Goal: Complete application form: Complete application form

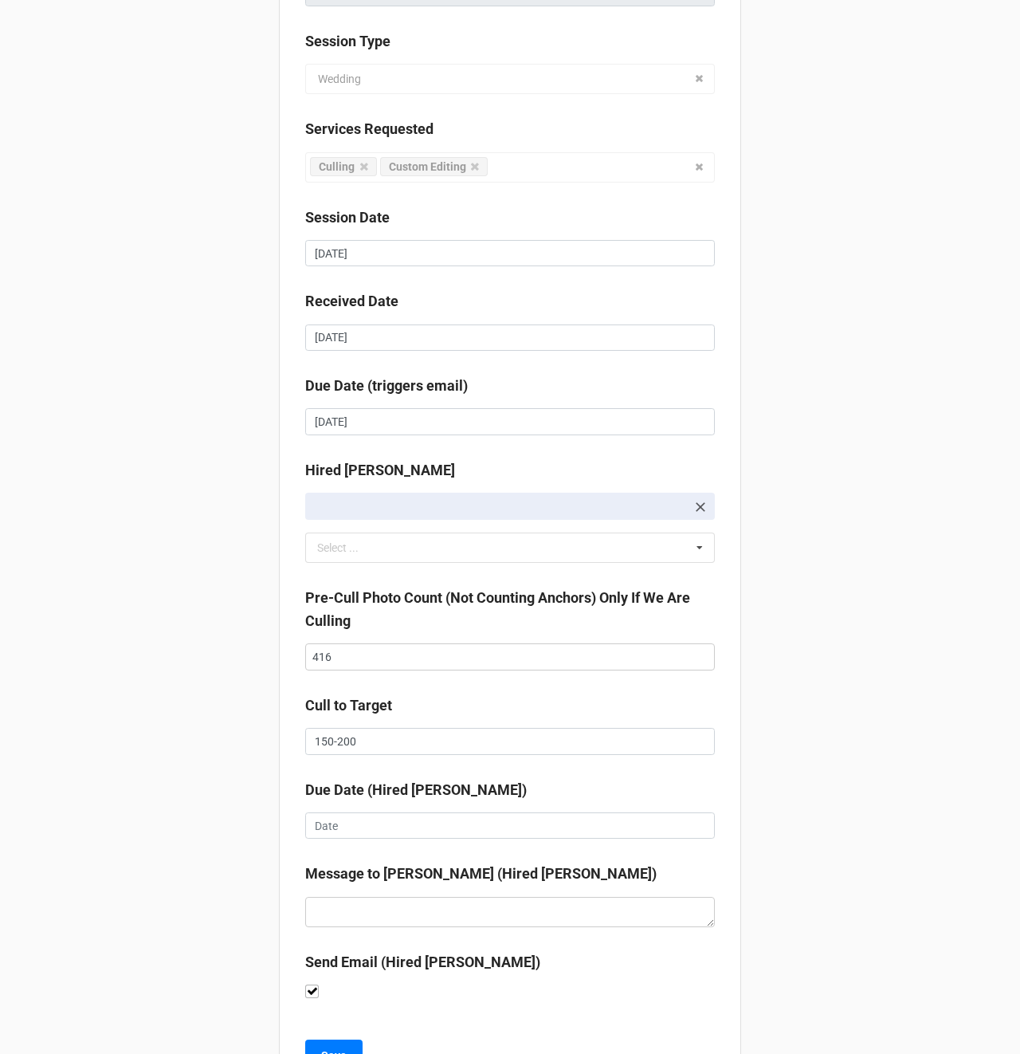
scroll to position [261, 0]
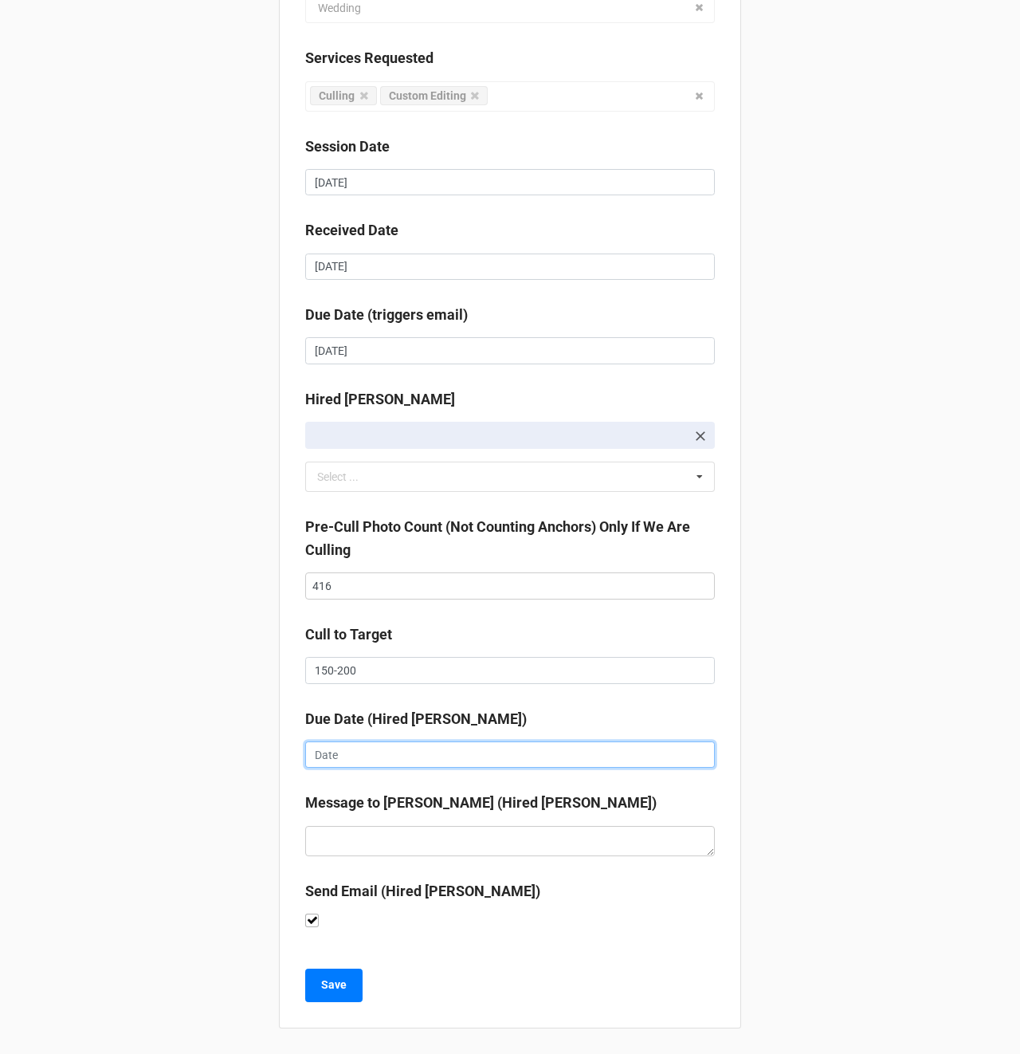
click at [334, 761] on input "text" at bounding box center [510, 754] width 410 height 27
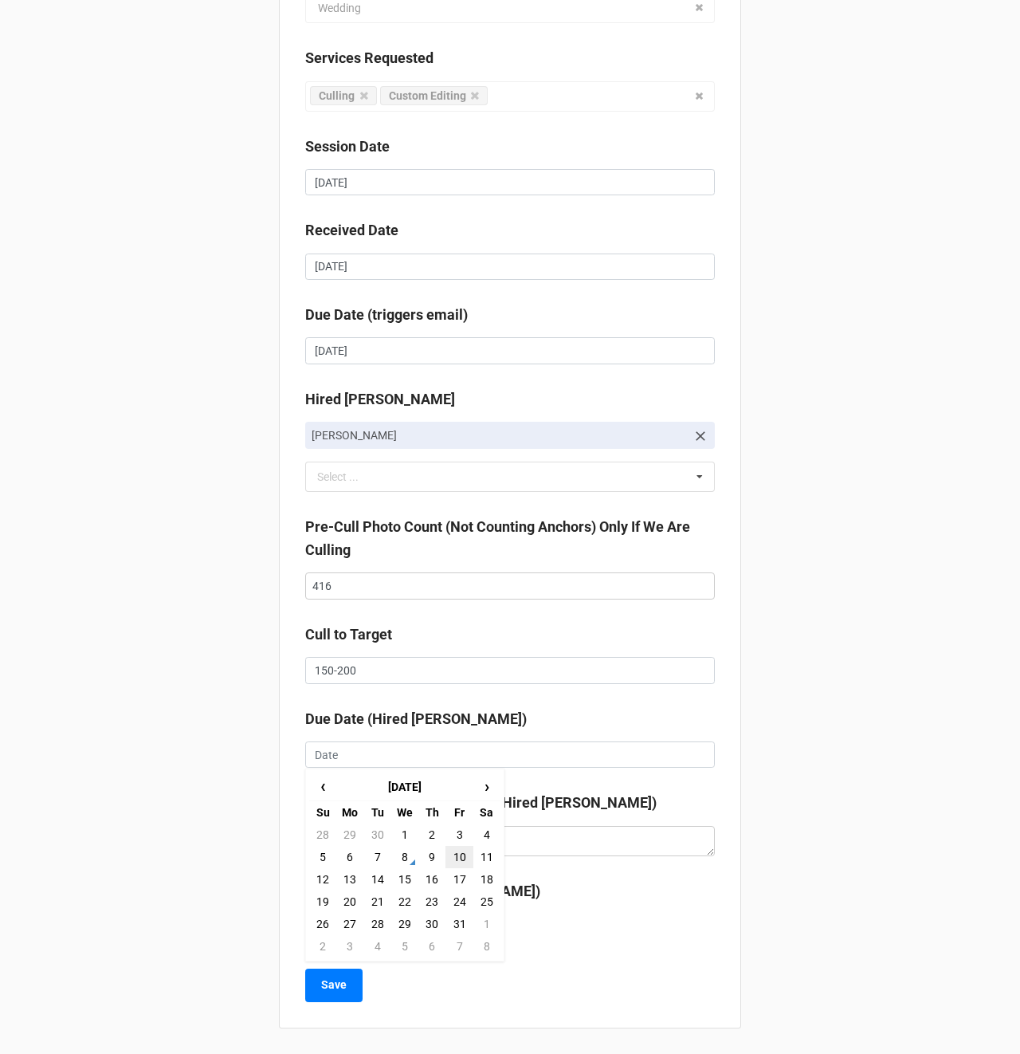
click at [454, 854] on td "10" at bounding box center [459, 857] width 27 height 22
type input "10/10/2025"
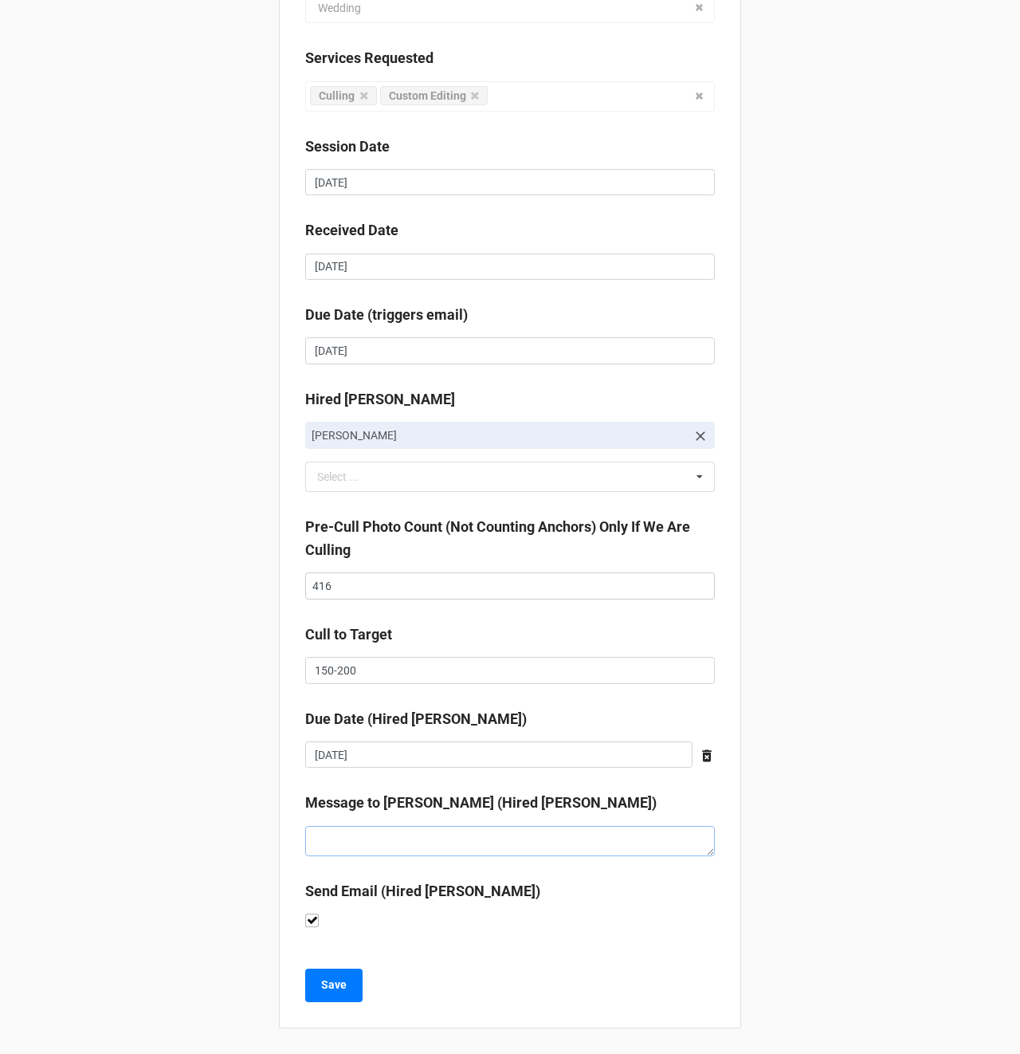
click at [374, 839] on textarea at bounding box center [510, 841] width 410 height 30
type textarea "x"
type textarea "I"
type textarea "x"
type textarea "I"
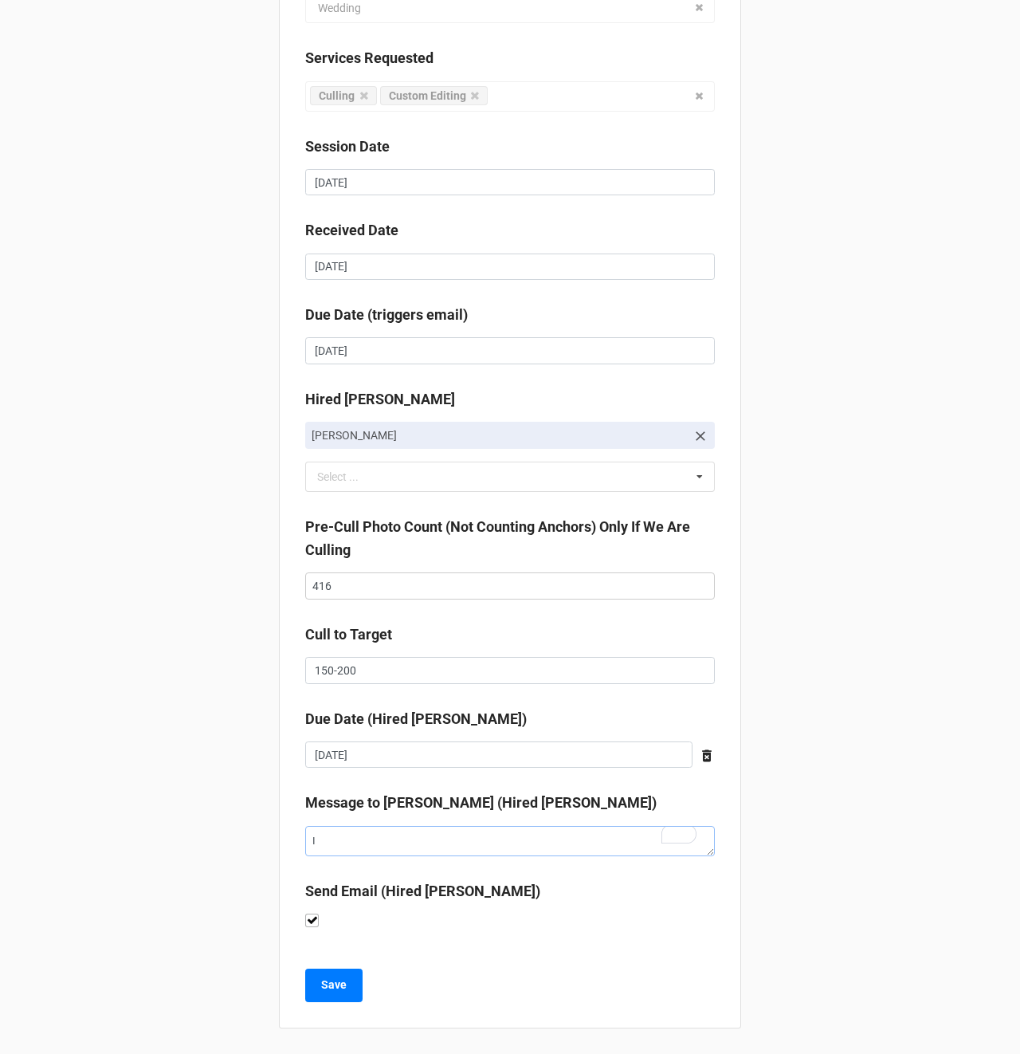
type textarea "x"
type textarea "I k"
type textarea "x"
type textarea "I kno"
type textarea "x"
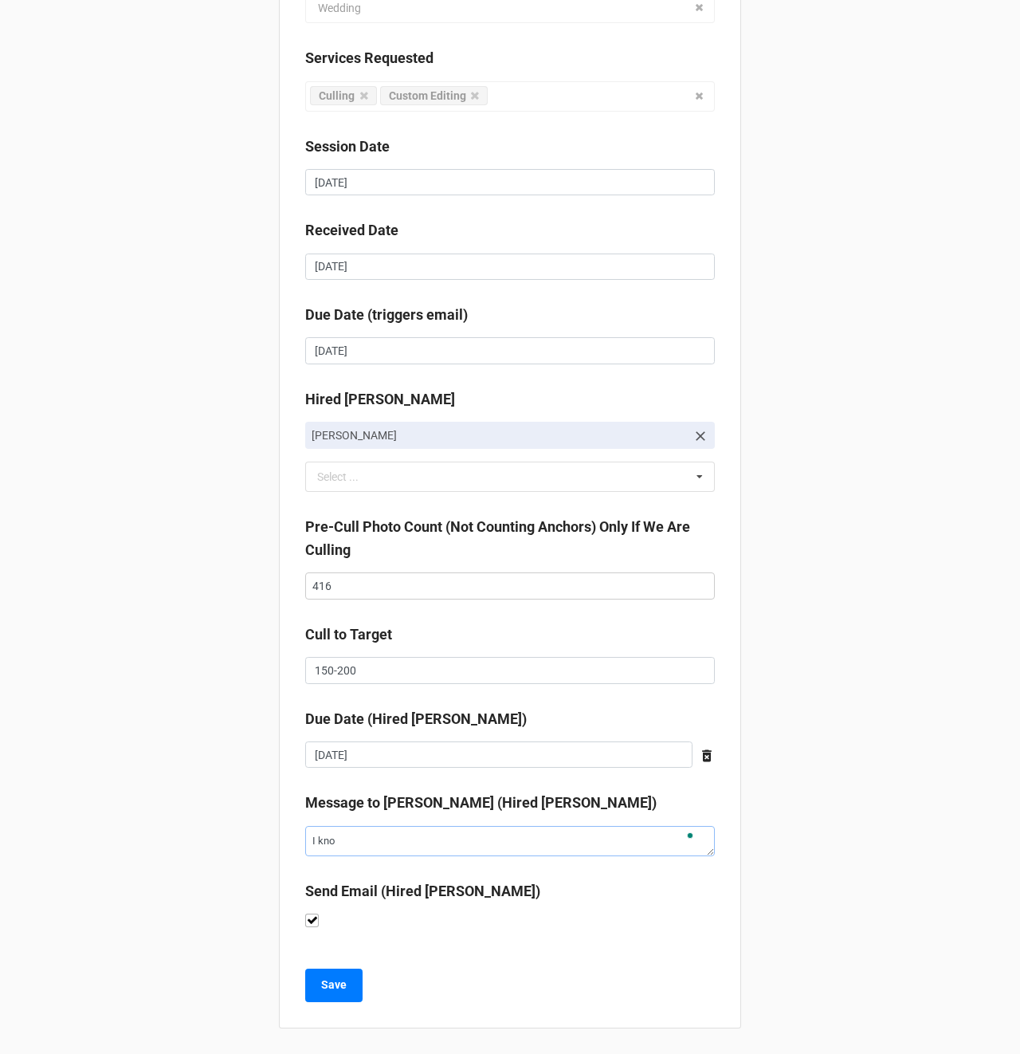
type textarea "I know"
type textarea "x"
type textarea "I know"
type textarea "x"
type textarea "I know t"
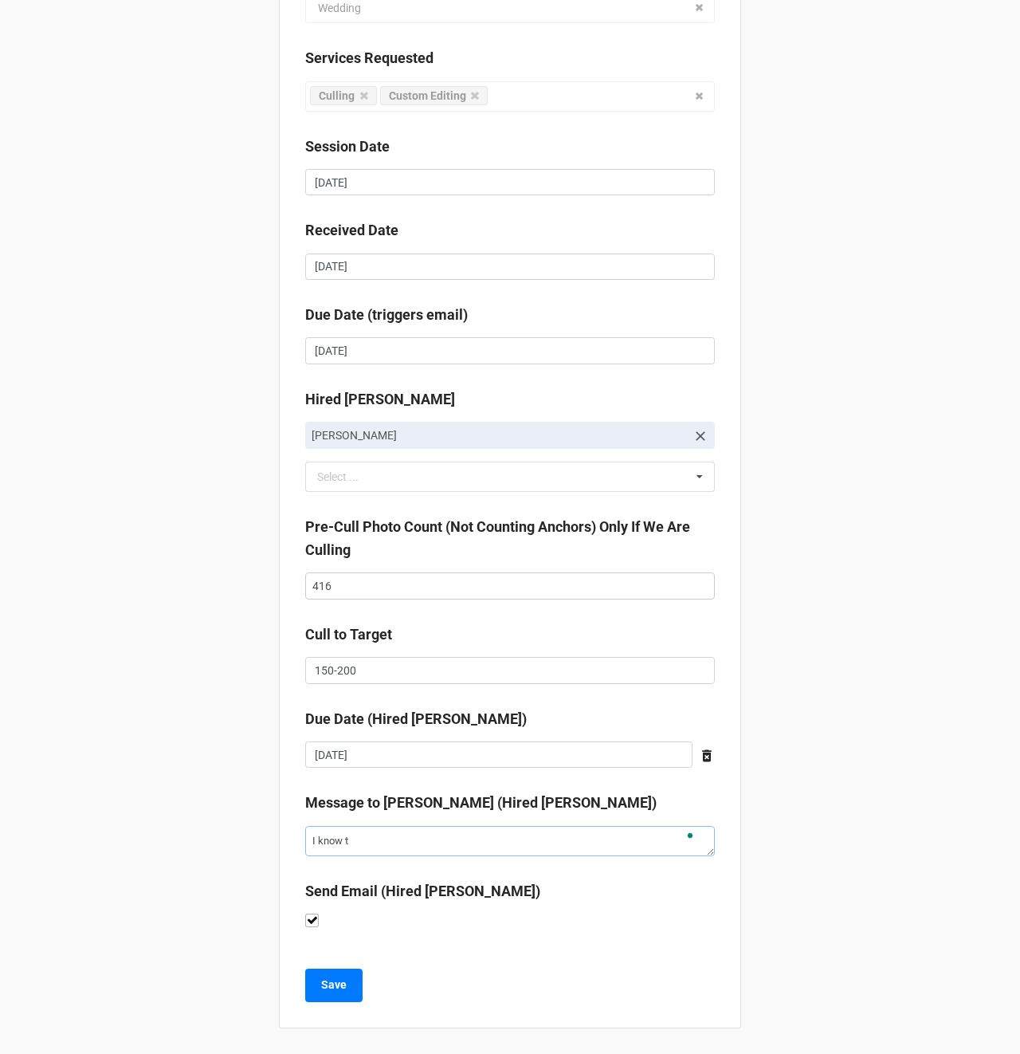
type textarea "x"
type textarea "I know th"
type textarea "x"
type textarea "I know thi"
type textarea "x"
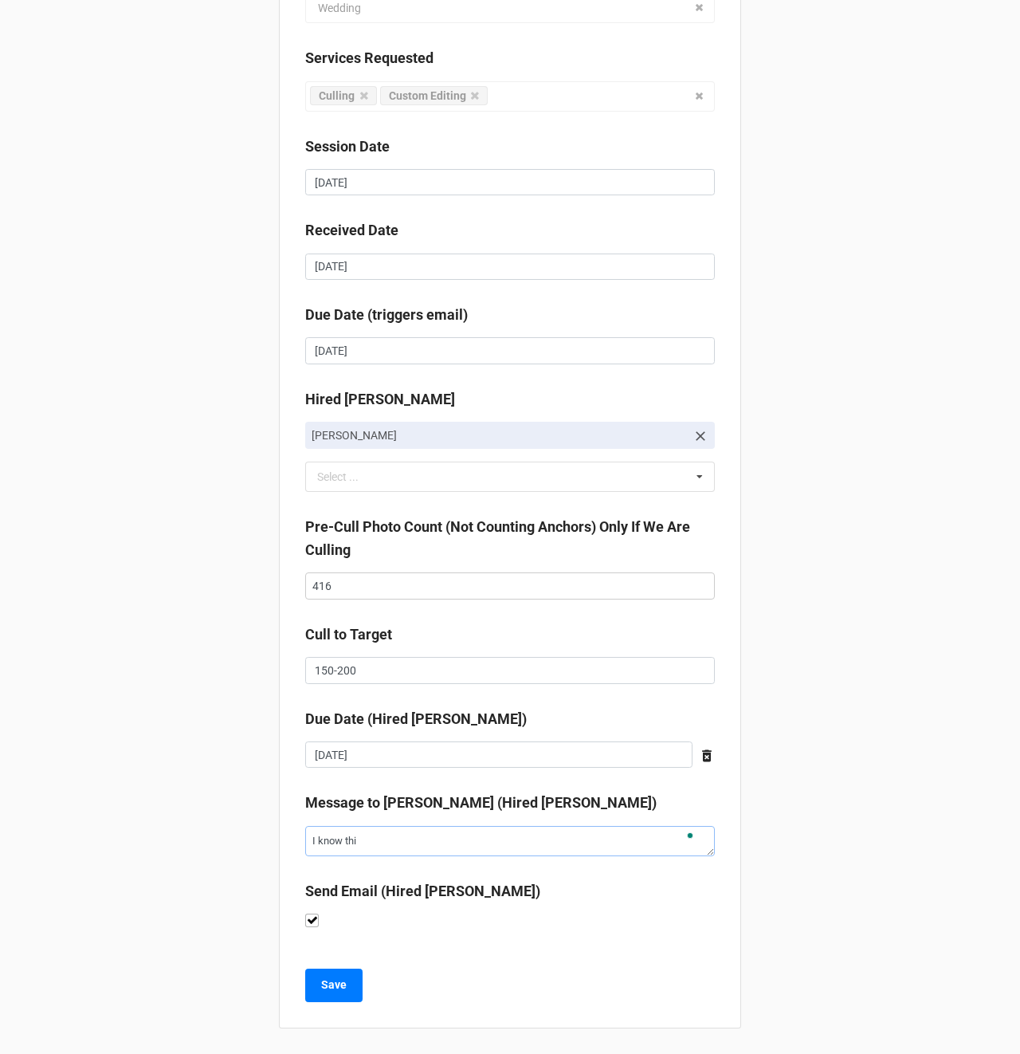
type textarea "I know this"
type textarea "x"
type textarea "I know this"
type textarea "x"
type textarea "I know this i"
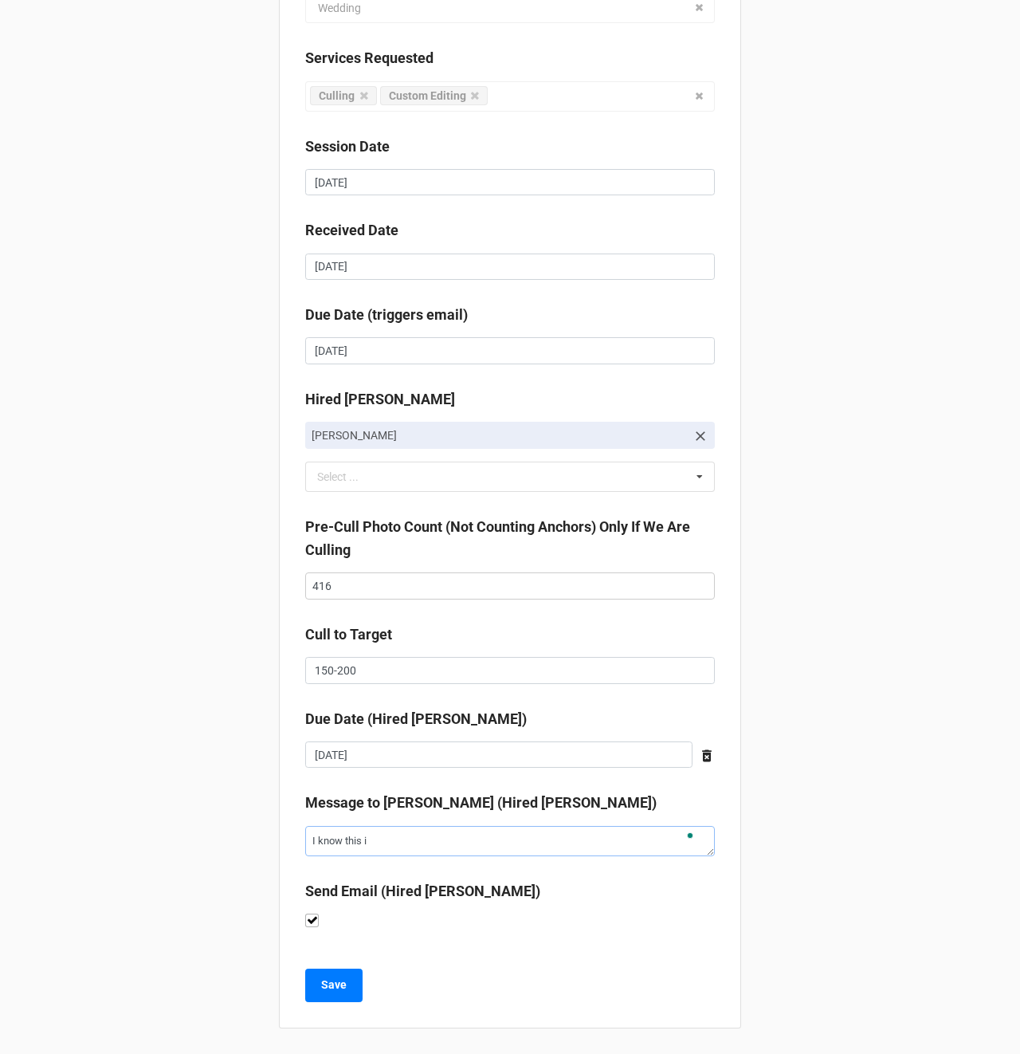
type textarea "x"
type textarea "I know this is"
type textarea "x"
type textarea "I know this is"
type textarea "x"
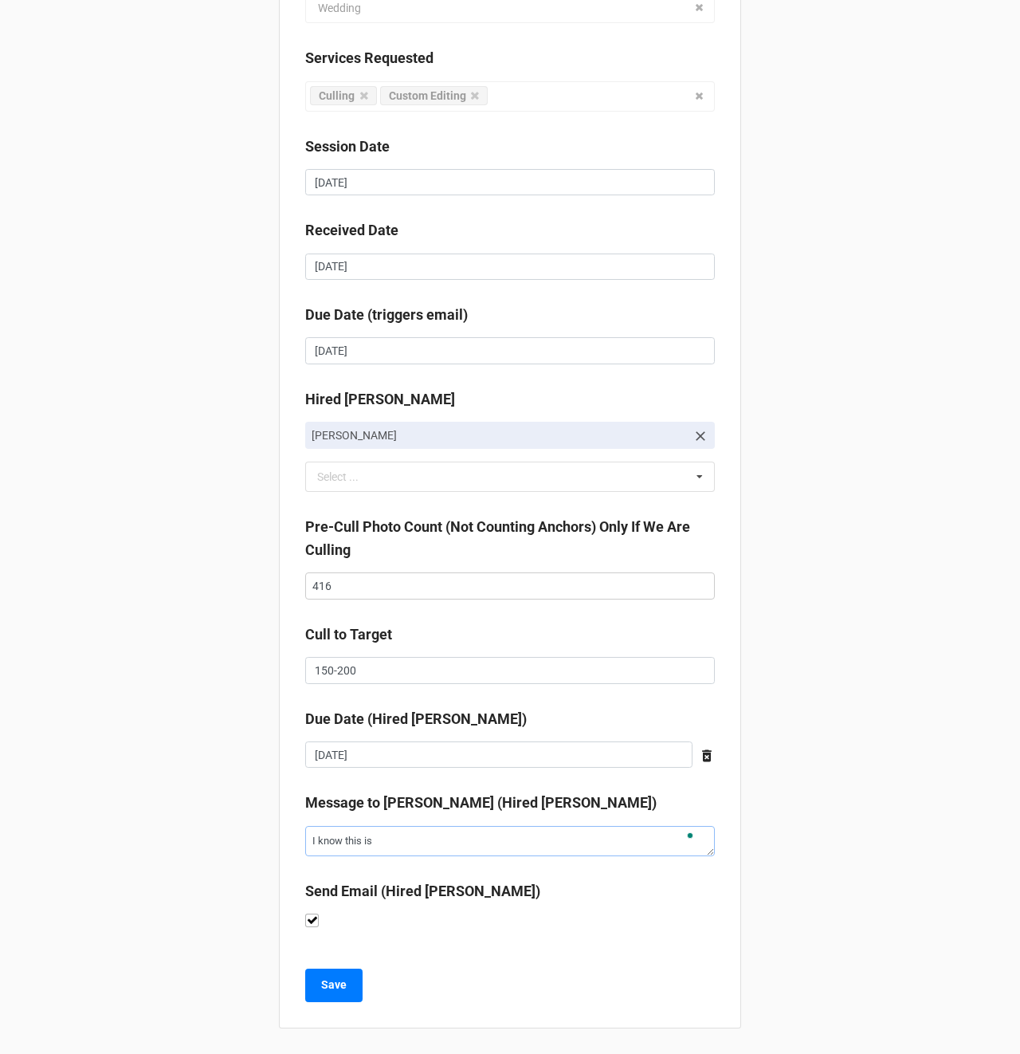
type textarea "I know this is a"
type textarea "x"
type textarea "I know this is a"
type textarea "x"
type textarea "I know this is a s"
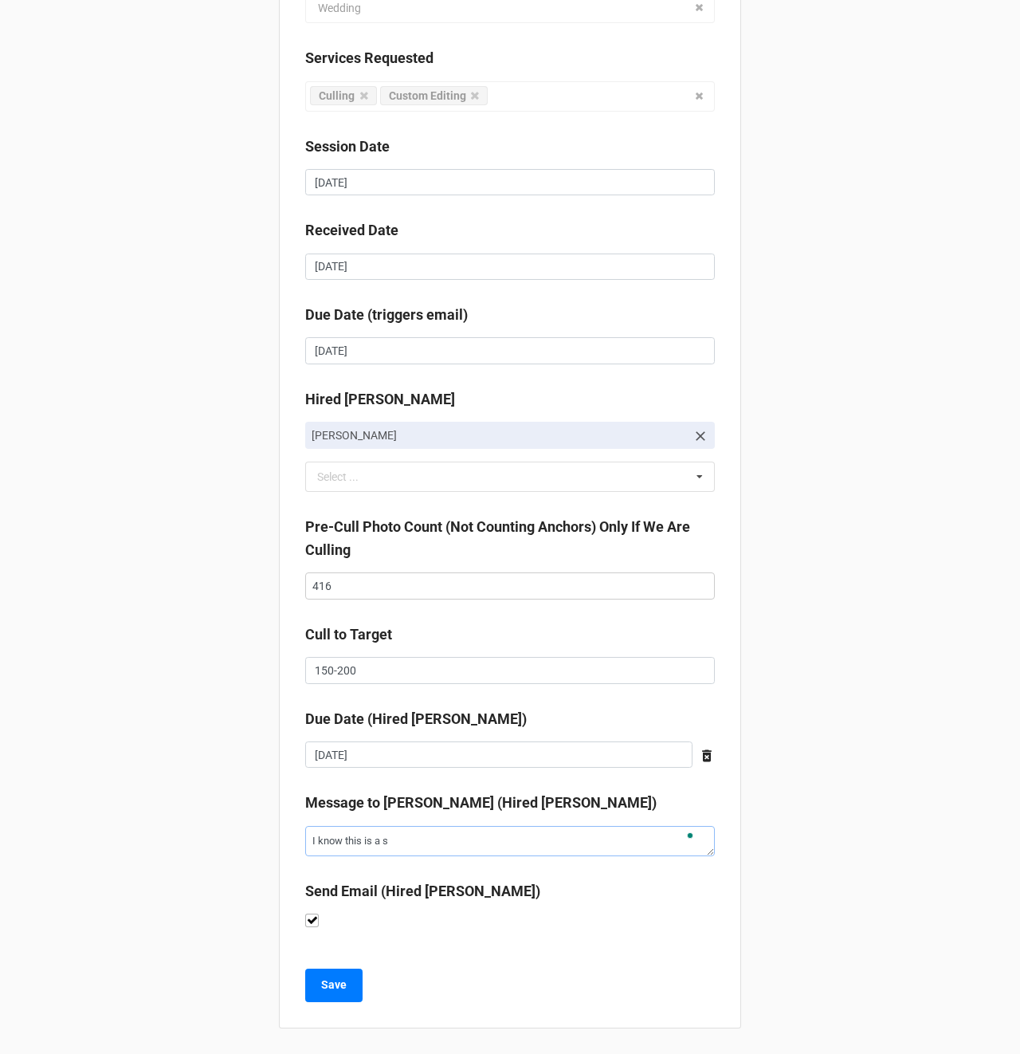
type textarea "x"
type textarea "I know this is a su"
type textarea "x"
type textarea "I know this is a sup"
type textarea "x"
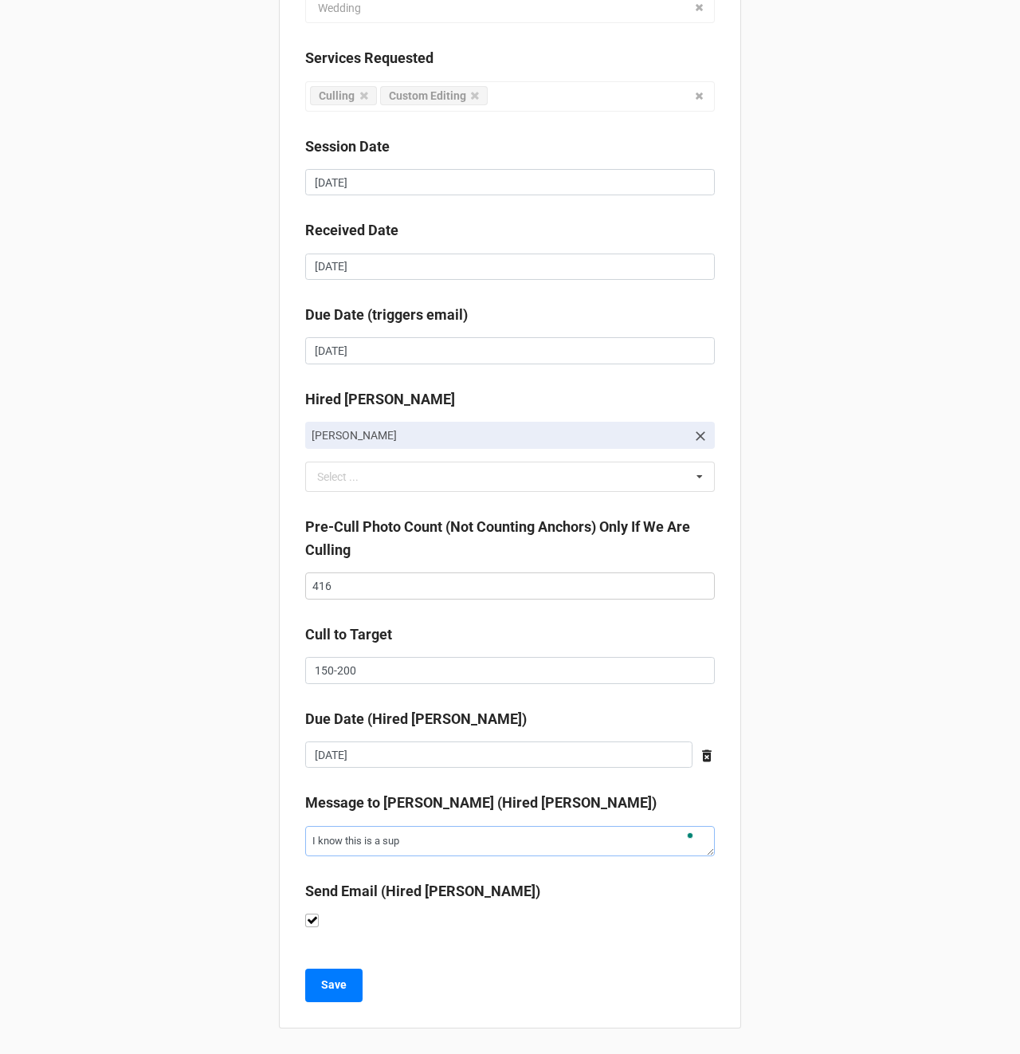
type textarea "I know this is a supe"
type textarea "x"
type textarea "I know this is a super"
type textarea "x"
type textarea "I know this is a super"
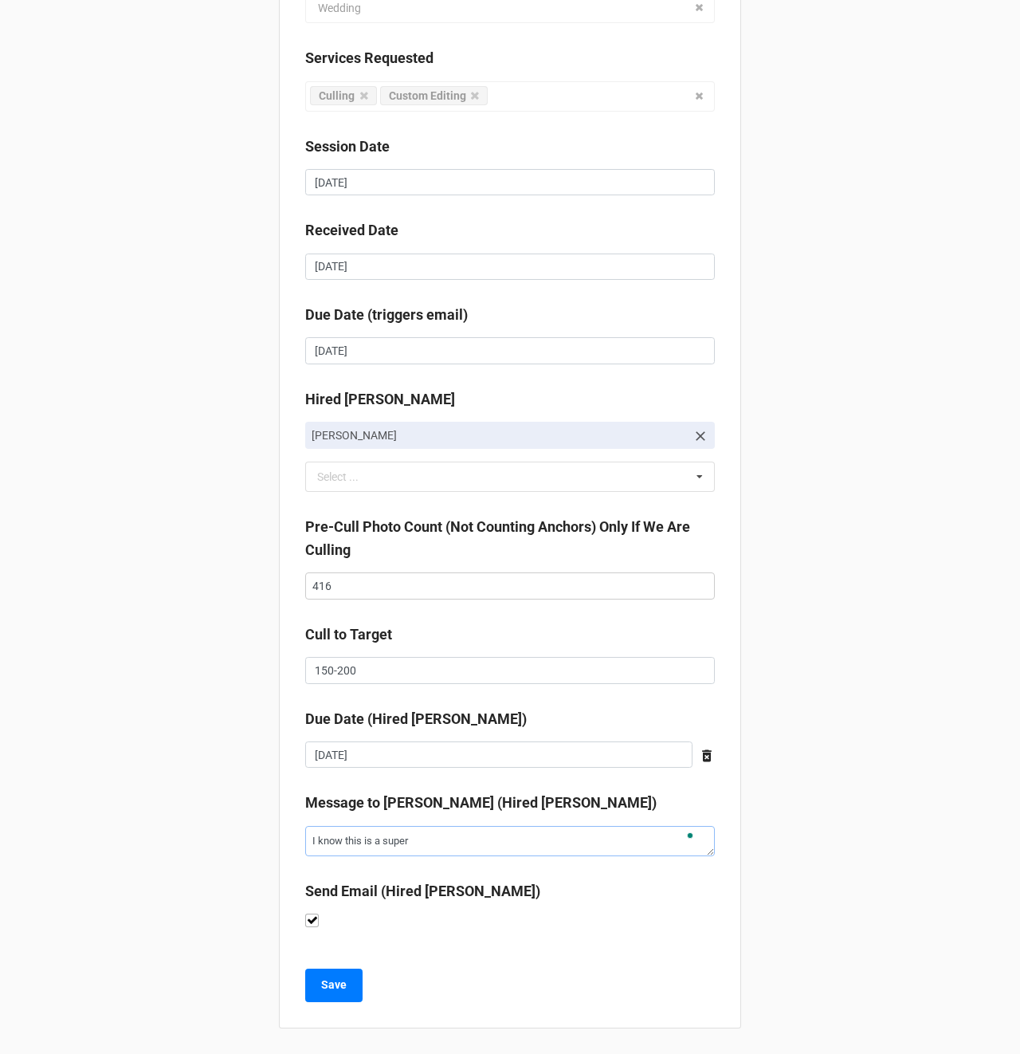
type textarea "x"
type textarea "I know this is a super s"
type textarea "x"
type textarea "I know this is a super sm"
type textarea "x"
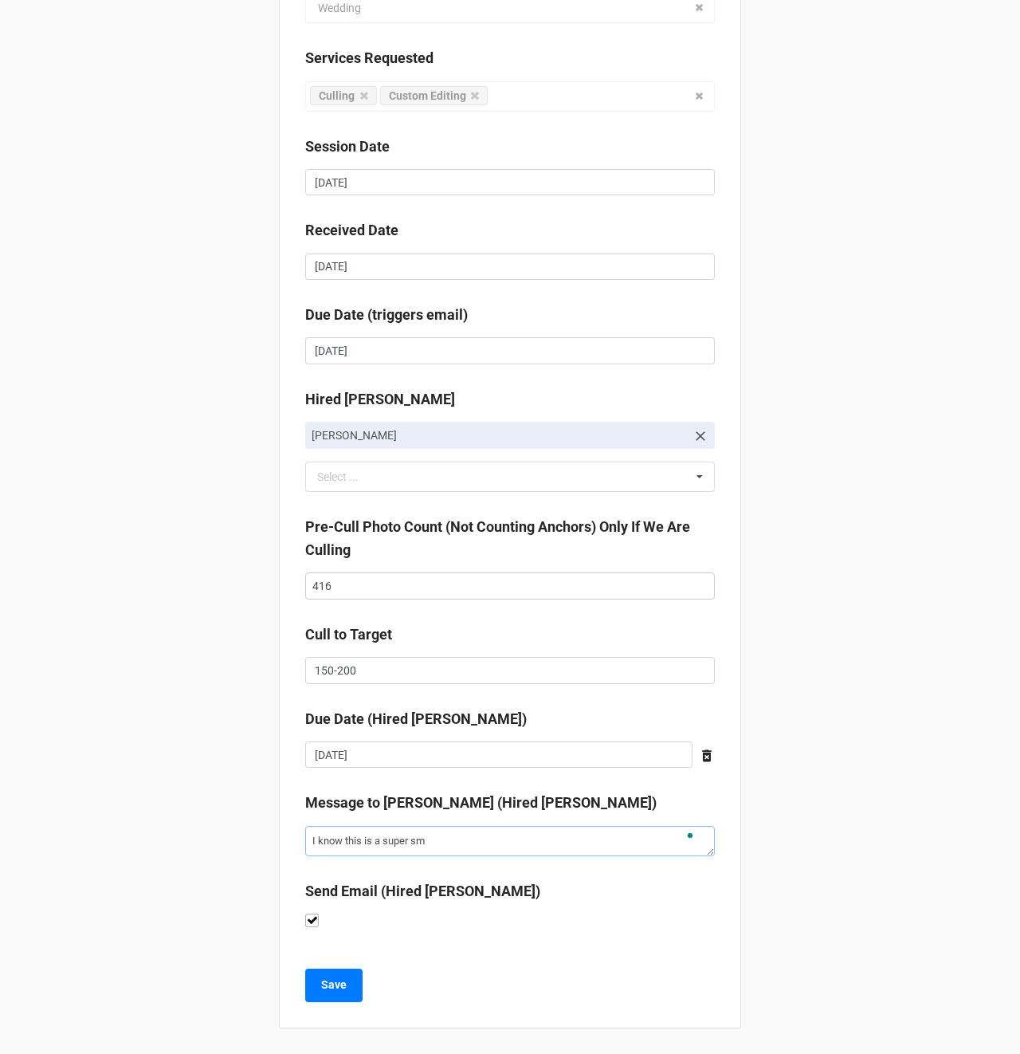
type textarea "I know this is a super sma"
type textarea "x"
type textarea "I know this is a super smal"
type textarea "x"
type textarea "I know this is a super small"
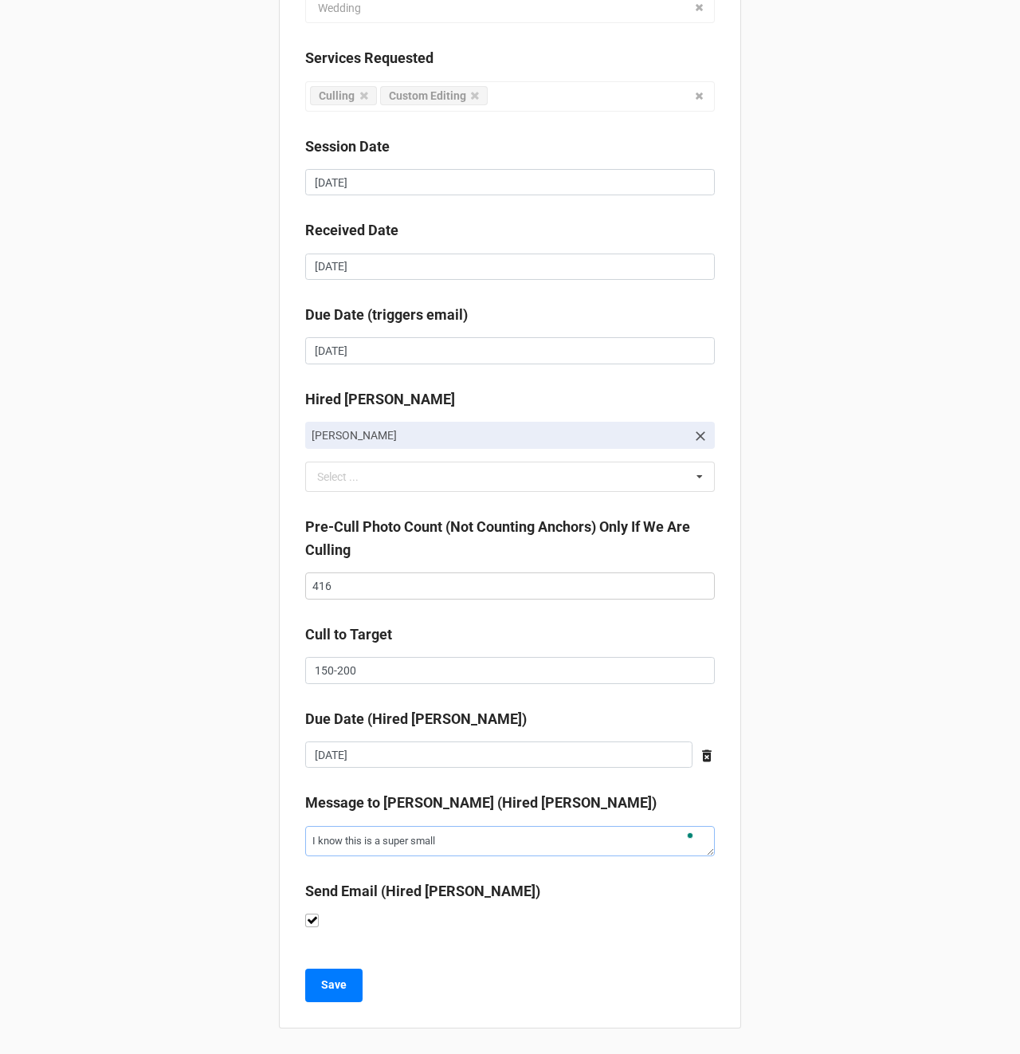
type textarea "x"
type textarea "I know this is a super small"
type textarea "x"
type textarea "I know this is a super small c"
type textarea "x"
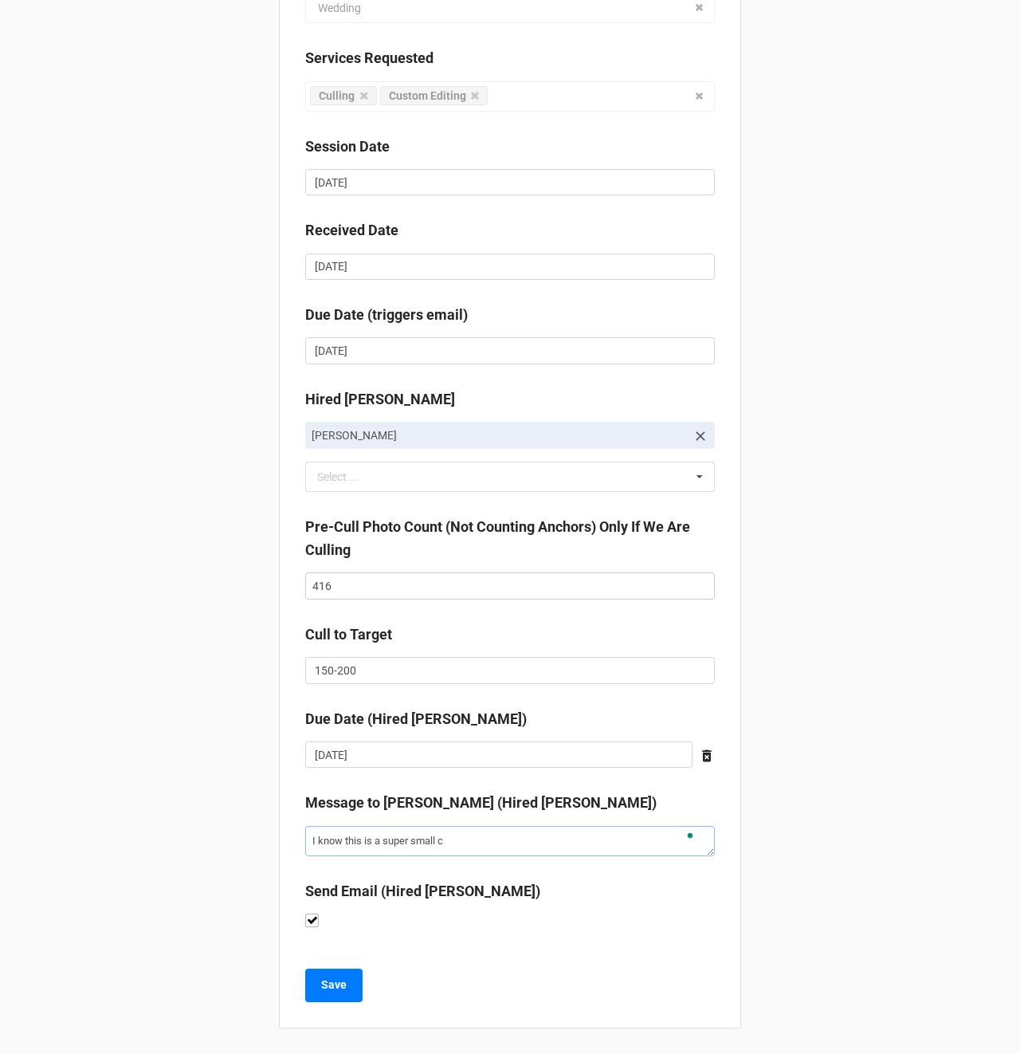
type textarea "I know this is a super small ca"
type textarea "x"
type textarea "I know this is a super small cat"
type textarea "x"
type textarea "I know this is a super small cata"
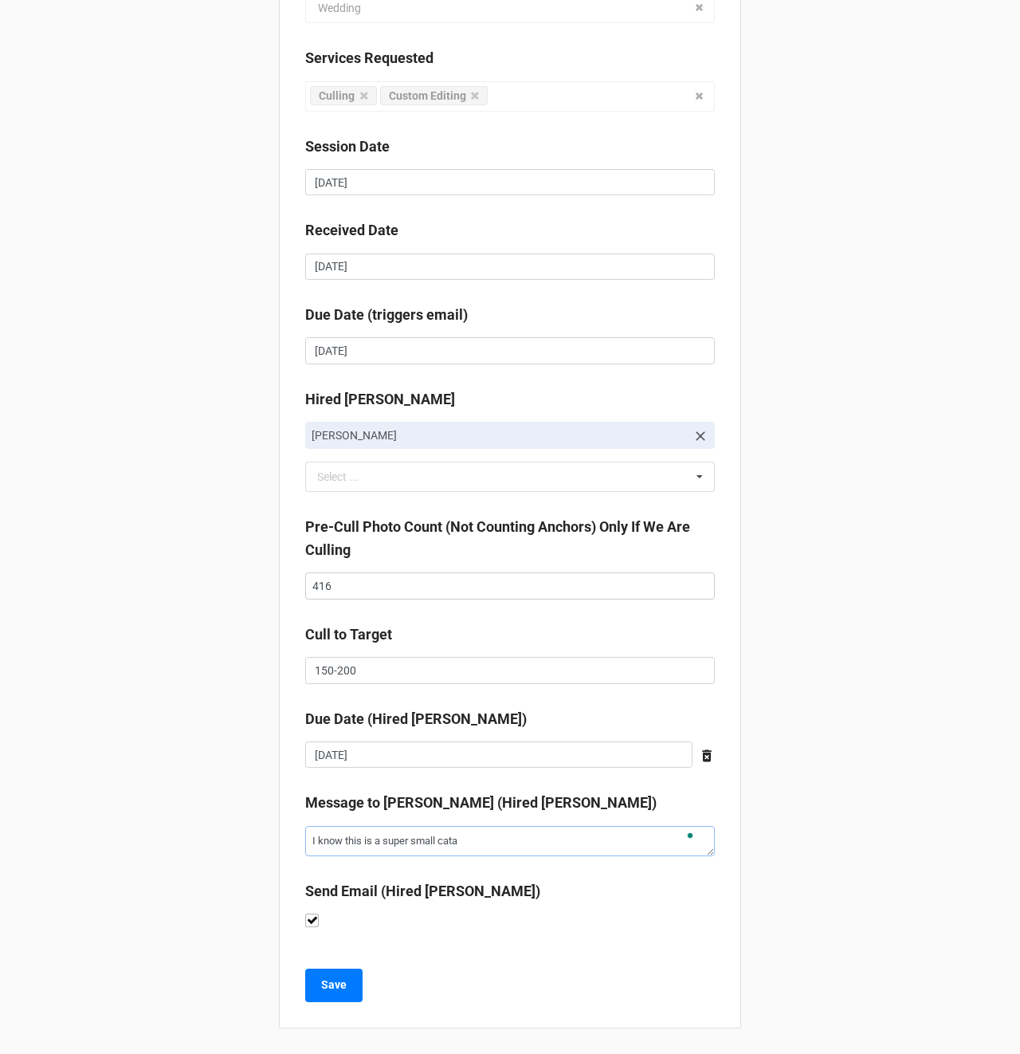
type textarea "x"
type textarea "I know this is a super small catal"
type textarea "x"
type textarea "I know this is a super small catalo"
type textarea "x"
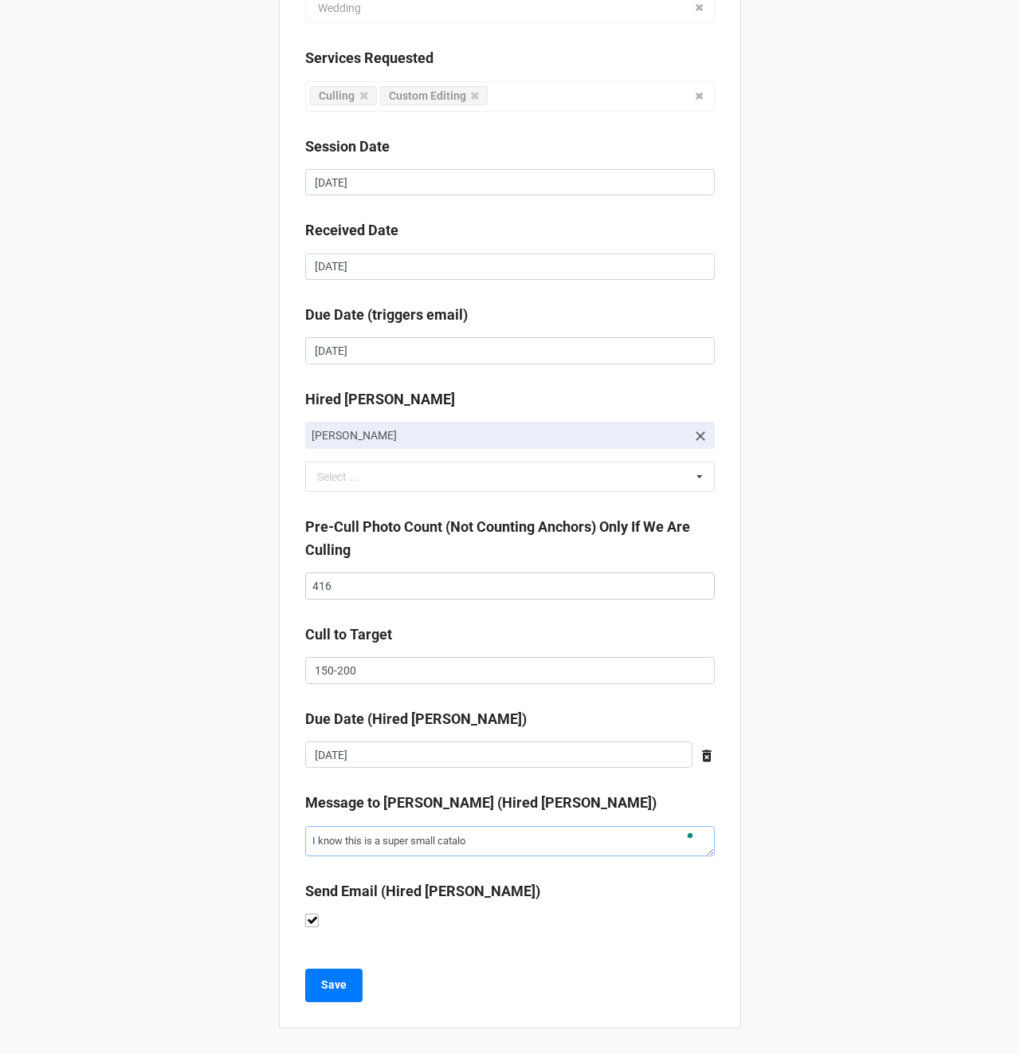
type textarea "I know this is a super small catalog"
type textarea "x"
type textarea "I know this is a super small catalog,"
type textarea "x"
type textarea "I know this is a super small catalog,"
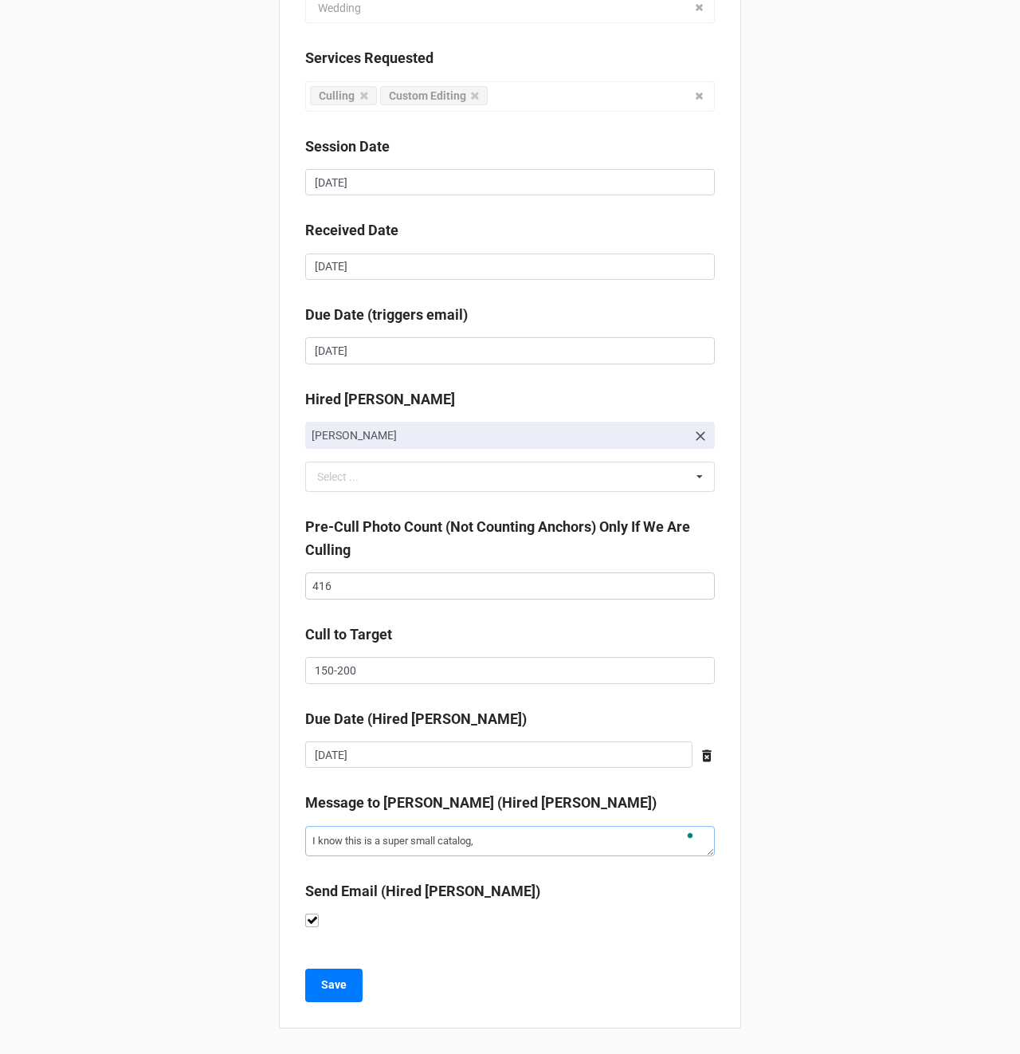
type textarea "x"
type textarea "I know this is a super small catalog, t"
type textarea "x"
type textarea "I know this is a super small catalog, th"
type textarea "x"
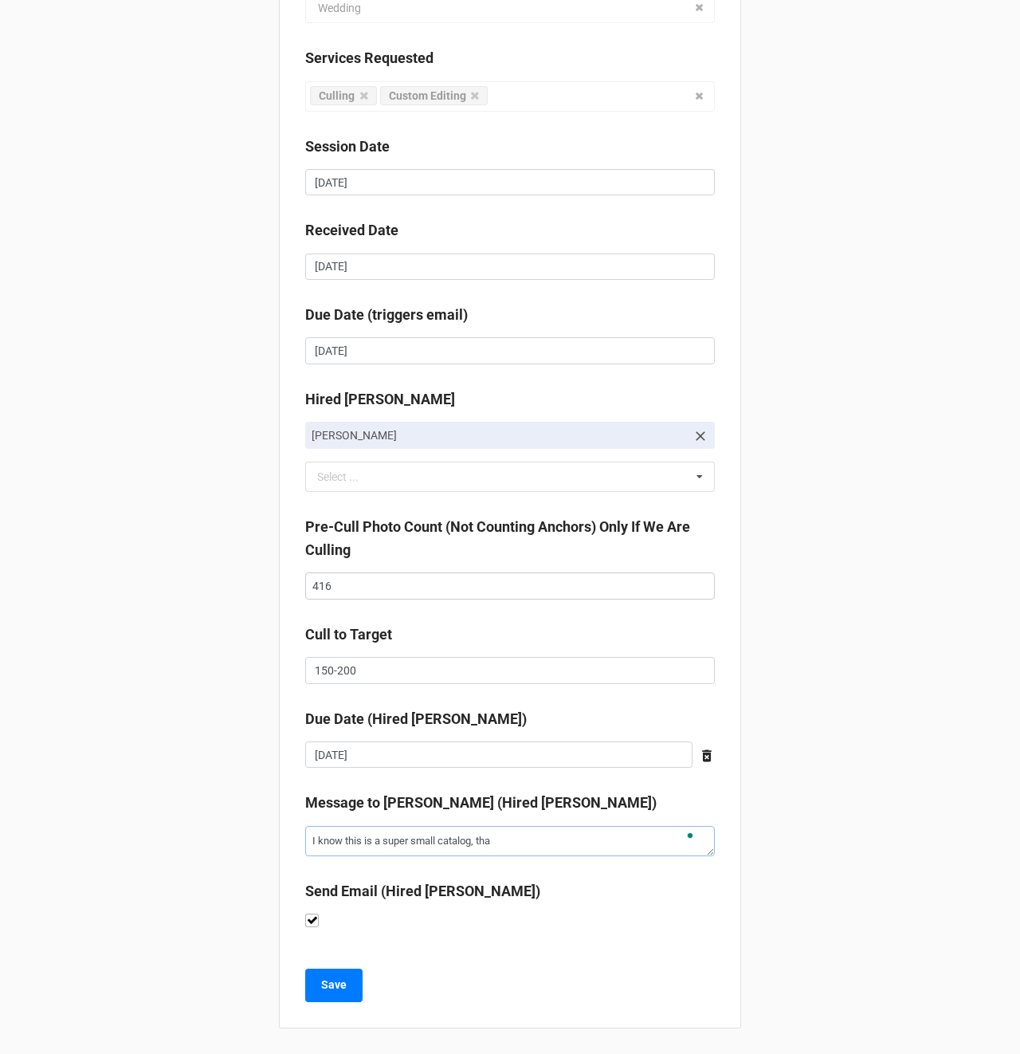
type textarea "I know this is a super small catalog, than"
type textarea "x"
type textarea "I know this is a super small catalog, thank"
type textarea "x"
type textarea "I know this is a super small catalog, thanks"
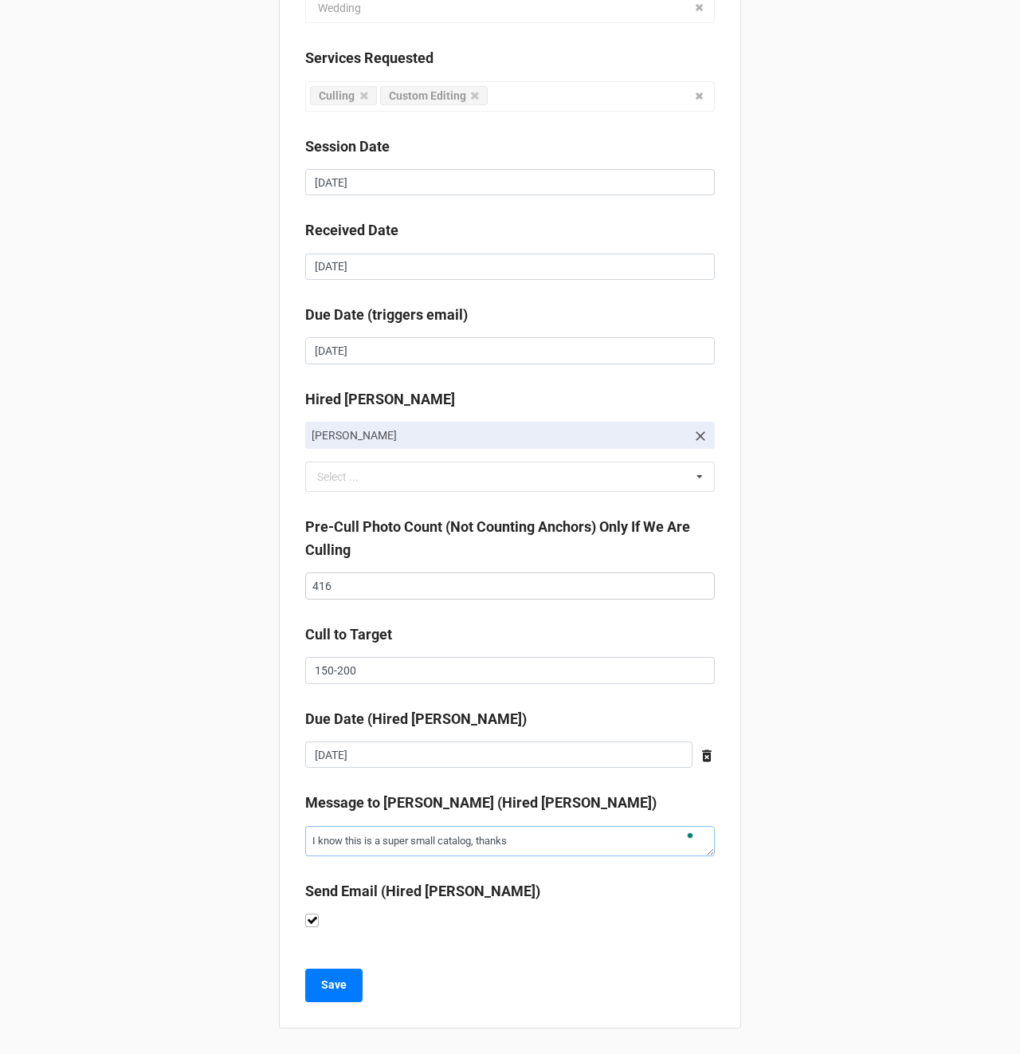
type textarea "x"
type textarea "I know this is a super small catalog, thanks"
type textarea "x"
type textarea "I know this is a super small catalog, thanks i"
type textarea "x"
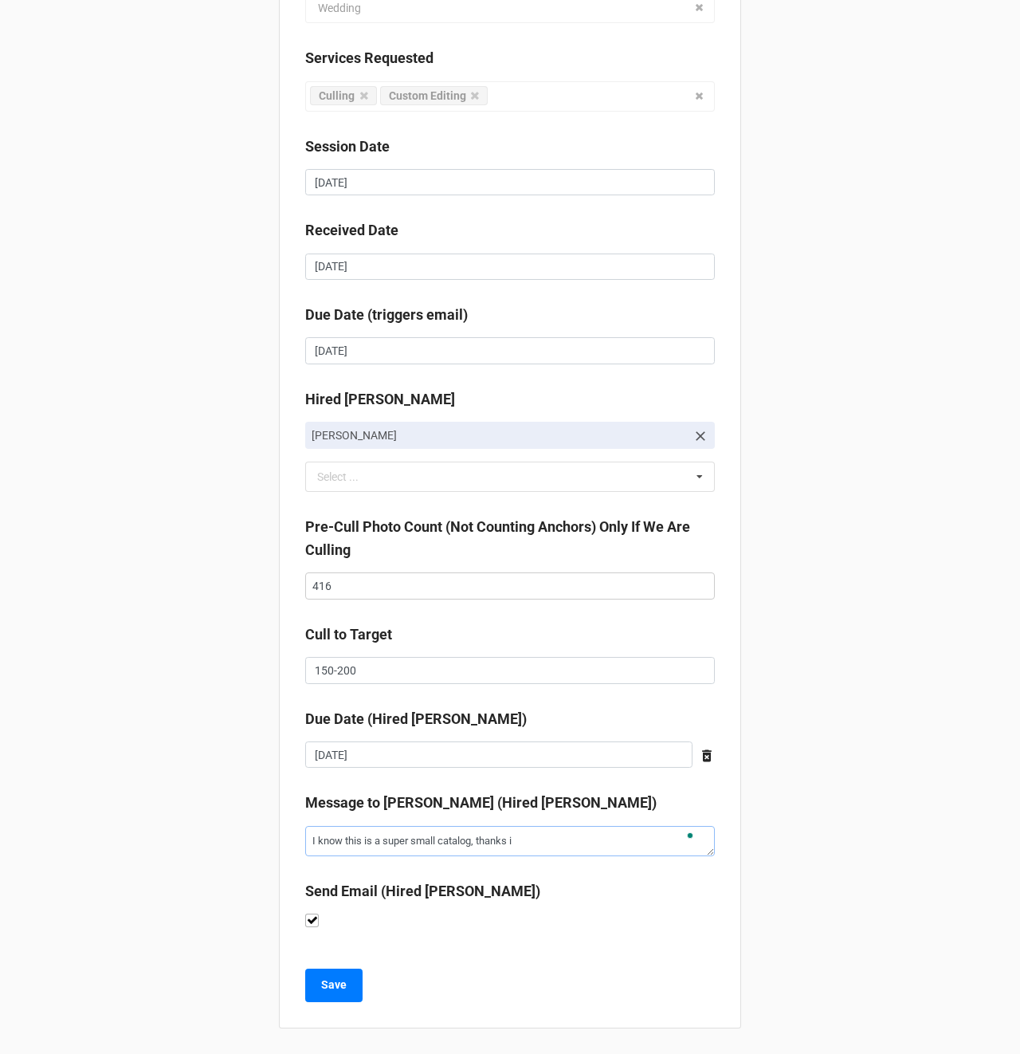
type textarea "I know this is a super small catalog, thanks in"
type textarea "x"
type textarea "I know this is a super small catalog, thanks in"
type textarea "x"
type textarea "I know this is a super small catalog, thanks in a"
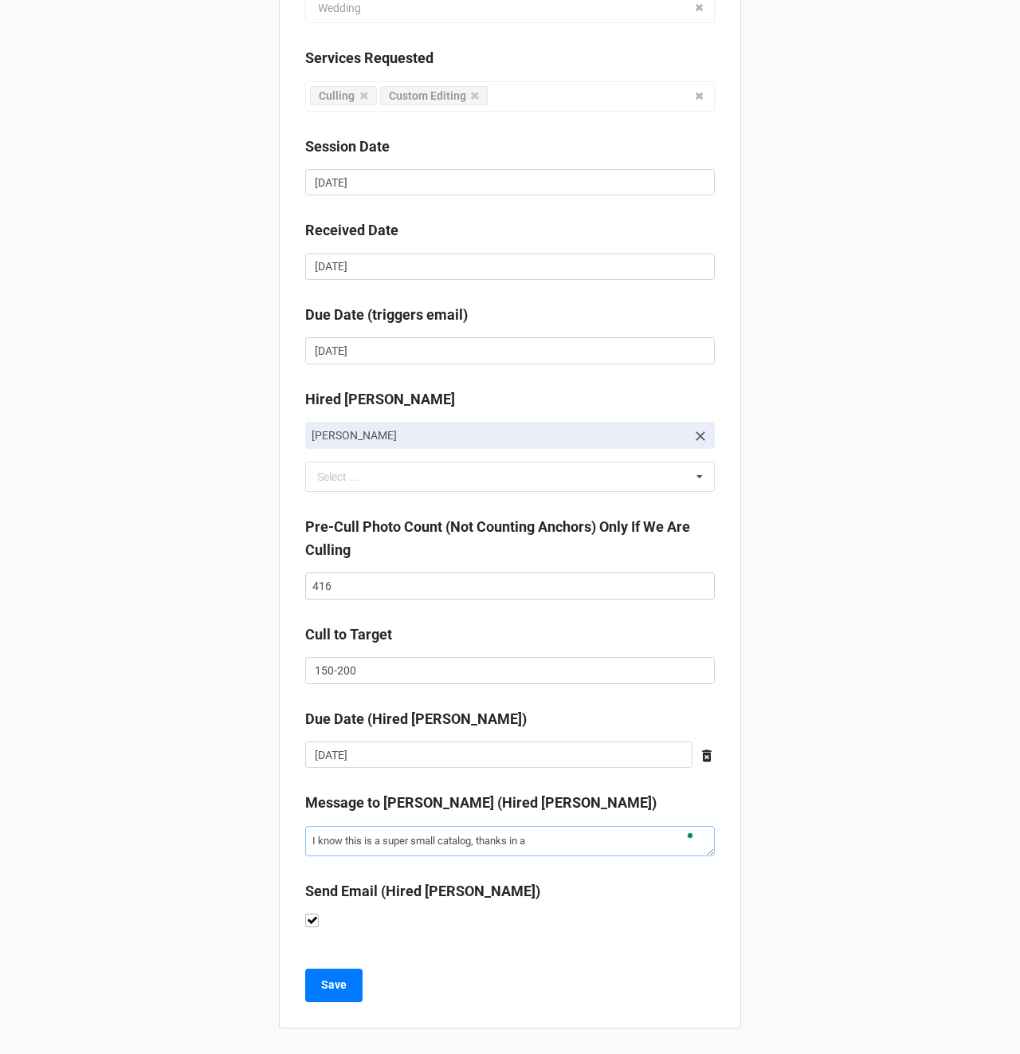
type textarea "x"
type textarea "I know this is a super small catalog, thanks in ad"
type textarea "x"
type textarea "I know this is a super small catalog, thanks in adv"
type textarea "x"
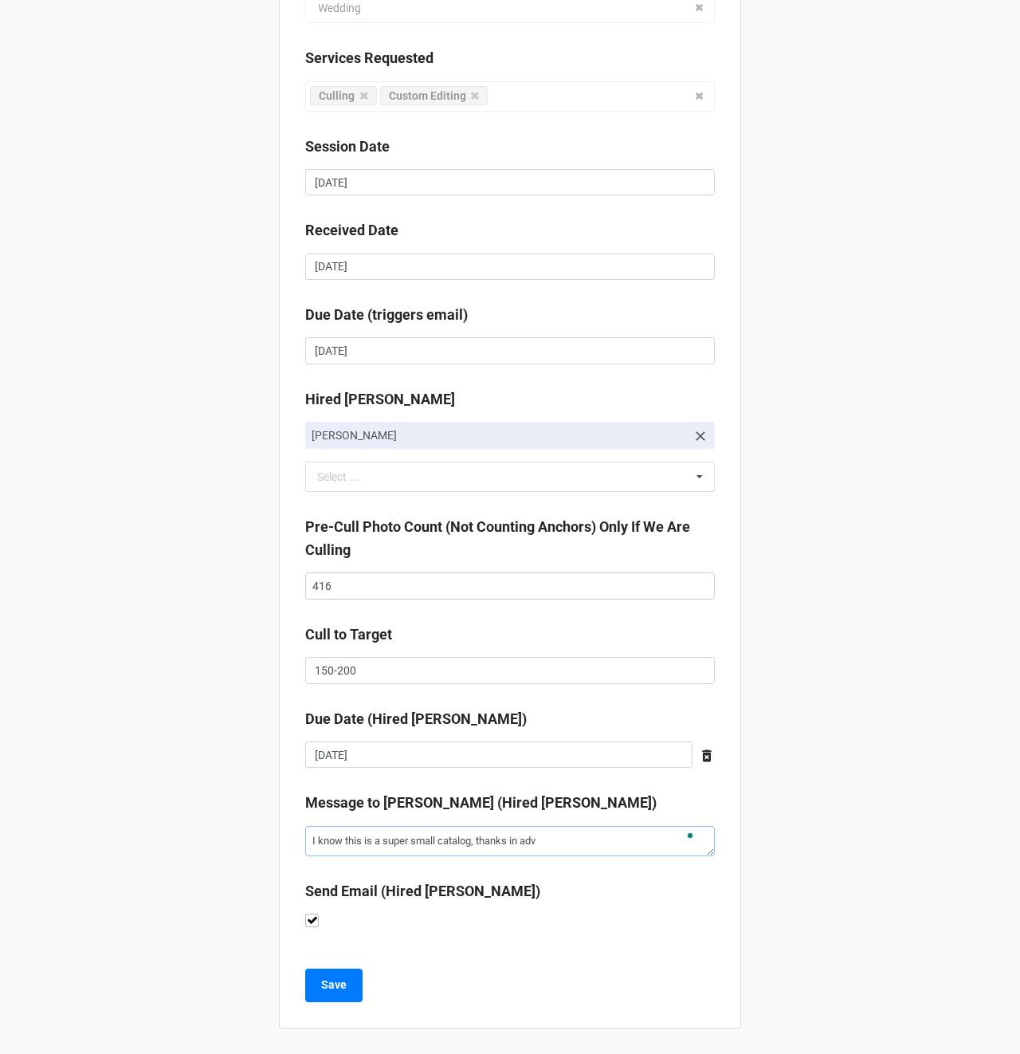
type textarea "I know this is a super small catalog, thanks in adva"
type textarea "x"
type textarea "I know this is a super small catalog, thanks in advan"
type textarea "x"
type textarea "I know this is a super small catalog, thanks in advanc"
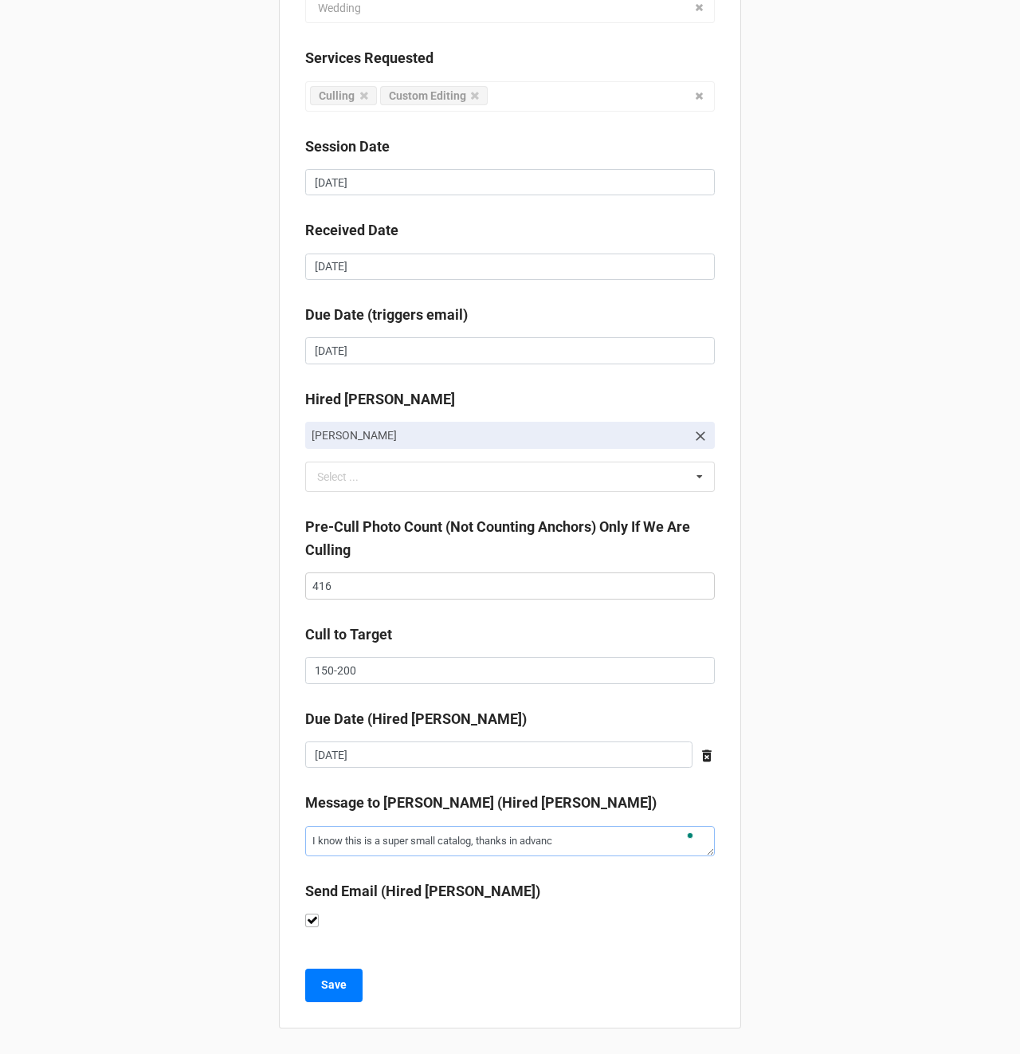
type textarea "x"
type textarea "I know this is a super small catalog, thanks in advance"
type textarea "x"
type textarea "I know this is a super small catalog, thanks in advance"
type textarea "x"
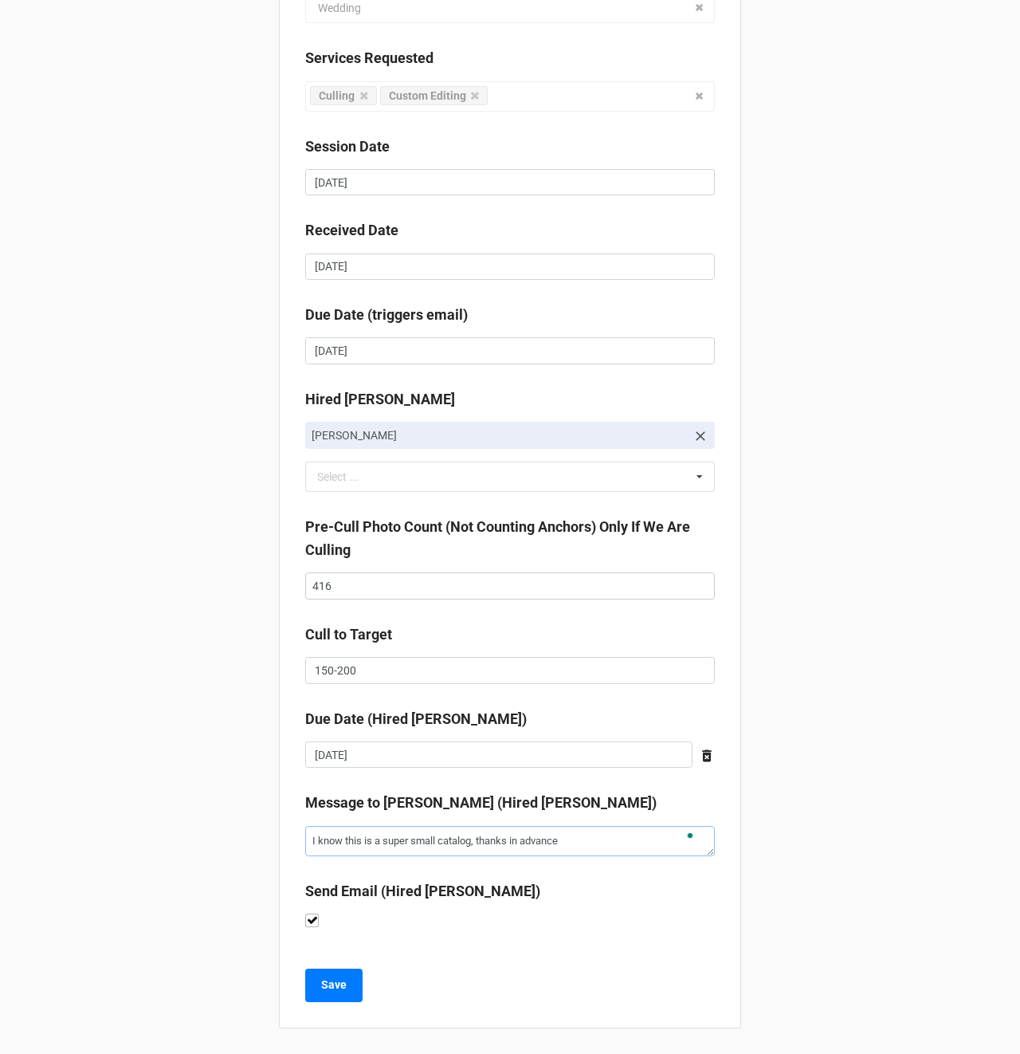
type textarea "I know this is a super small catalog, thanks in advance f"
type textarea "x"
type textarea "I know this is a super small catalog, thanks in advance fo"
type textarea "x"
type textarea "I know this is a super small catalog, thanks in advance for"
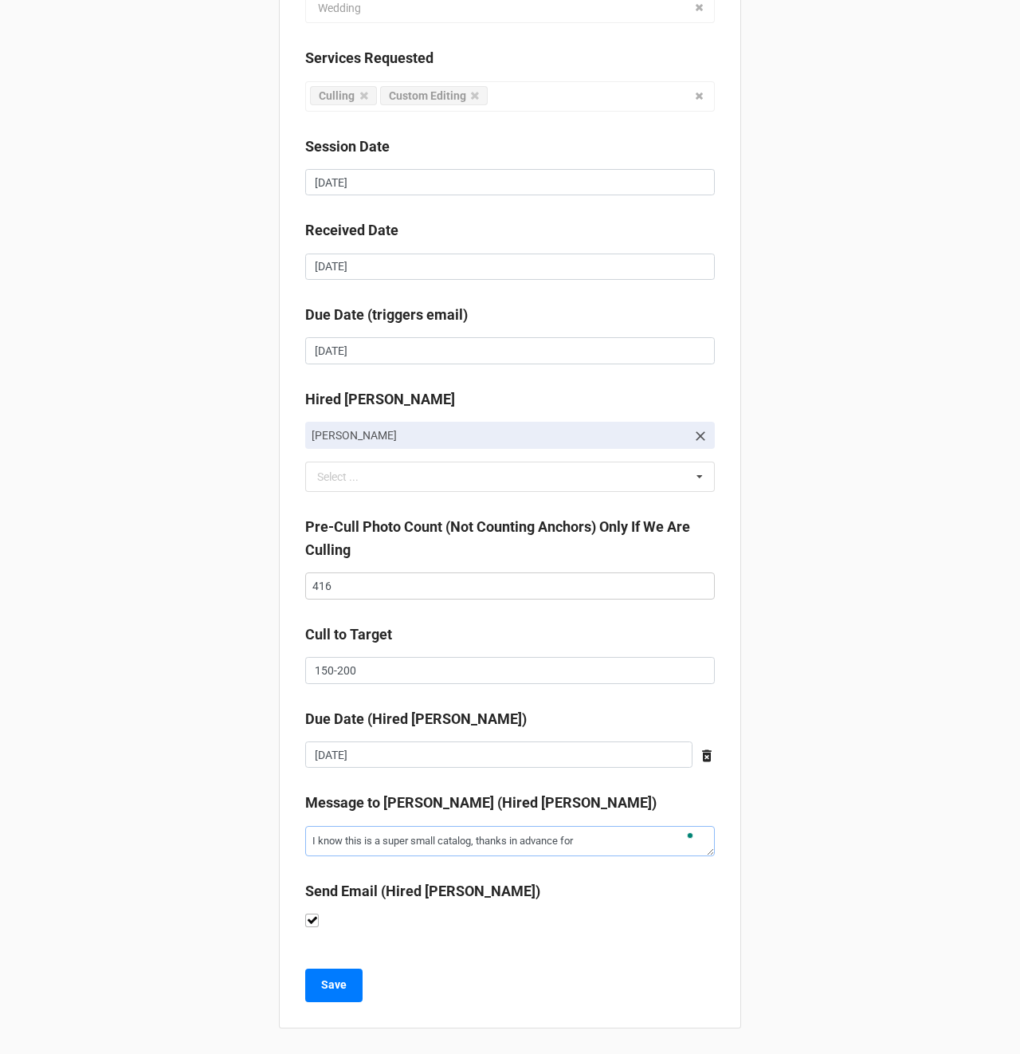
type textarea "x"
type textarea "I know this is a super small catalog, thanks in advance for"
type textarea "x"
type textarea "I know this is a super small catalog, thanks in advance for c"
type textarea "x"
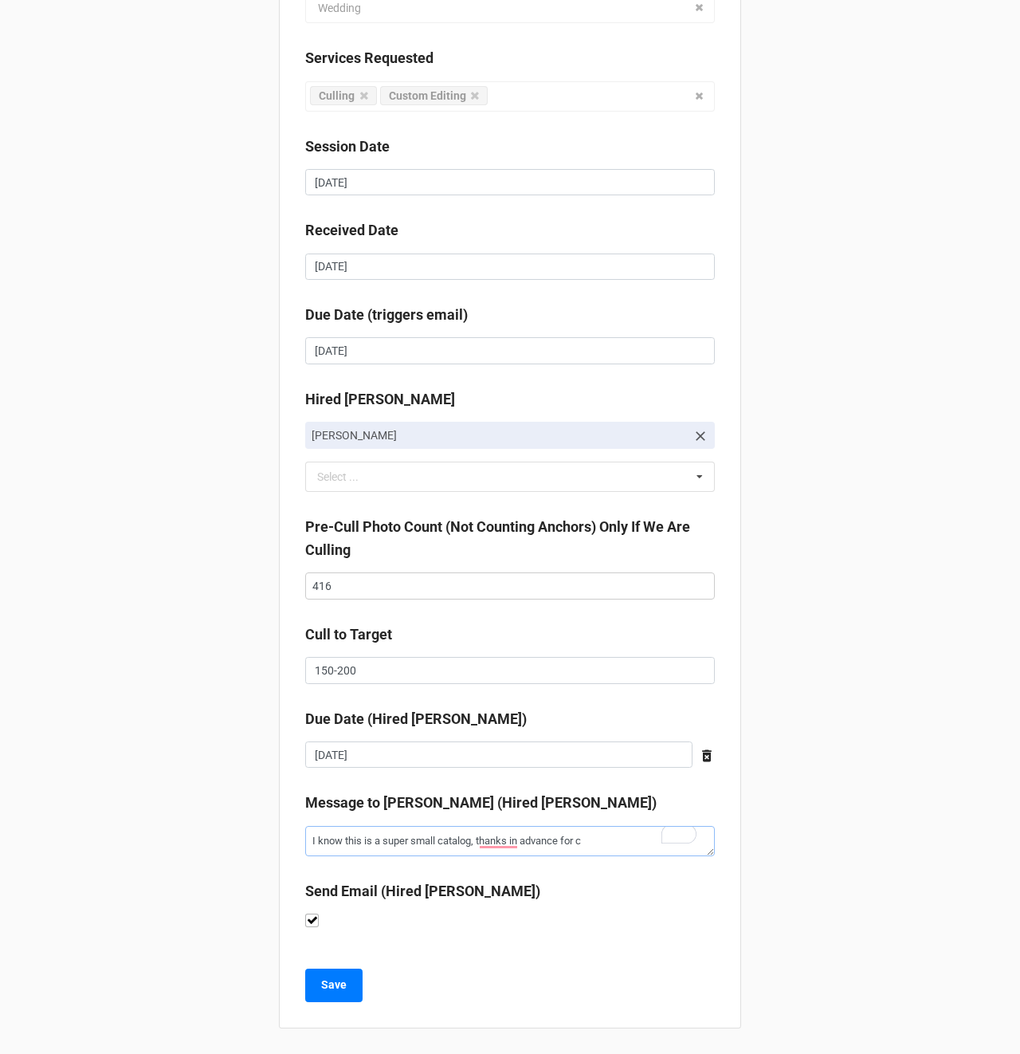
type textarea "I know this is a super small catalog, thanks in advance for cu"
type textarea "x"
type textarea "I know this is a super small catalog, thanks in advance for cul"
type textarea "x"
type textarea "I know this is a super small catalog, thanks in advance for cull"
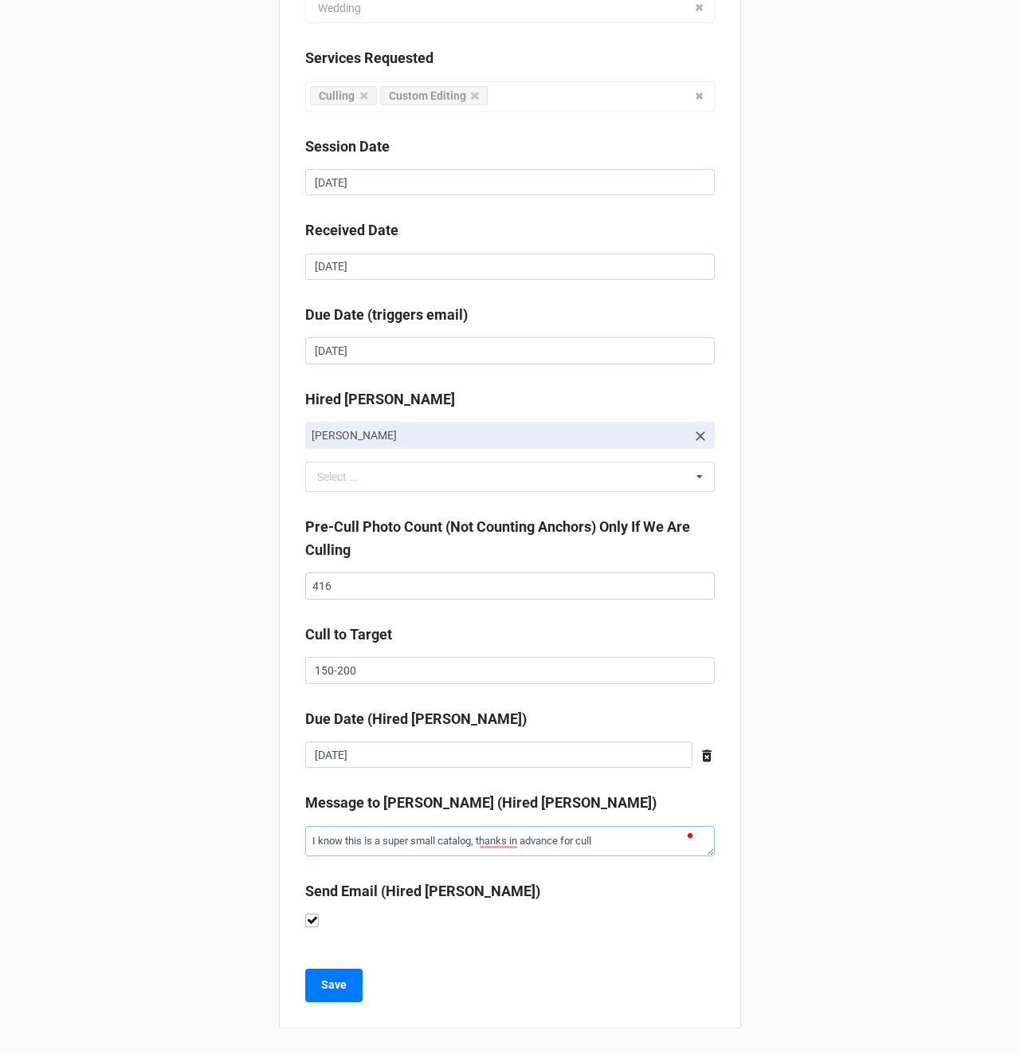
type textarea "x"
type textarea "I know this is a super small catalog, thanks in advance for culli"
type textarea "x"
type textarea "I know this is a super small catalog, thanks in advance for cullin"
type textarea "x"
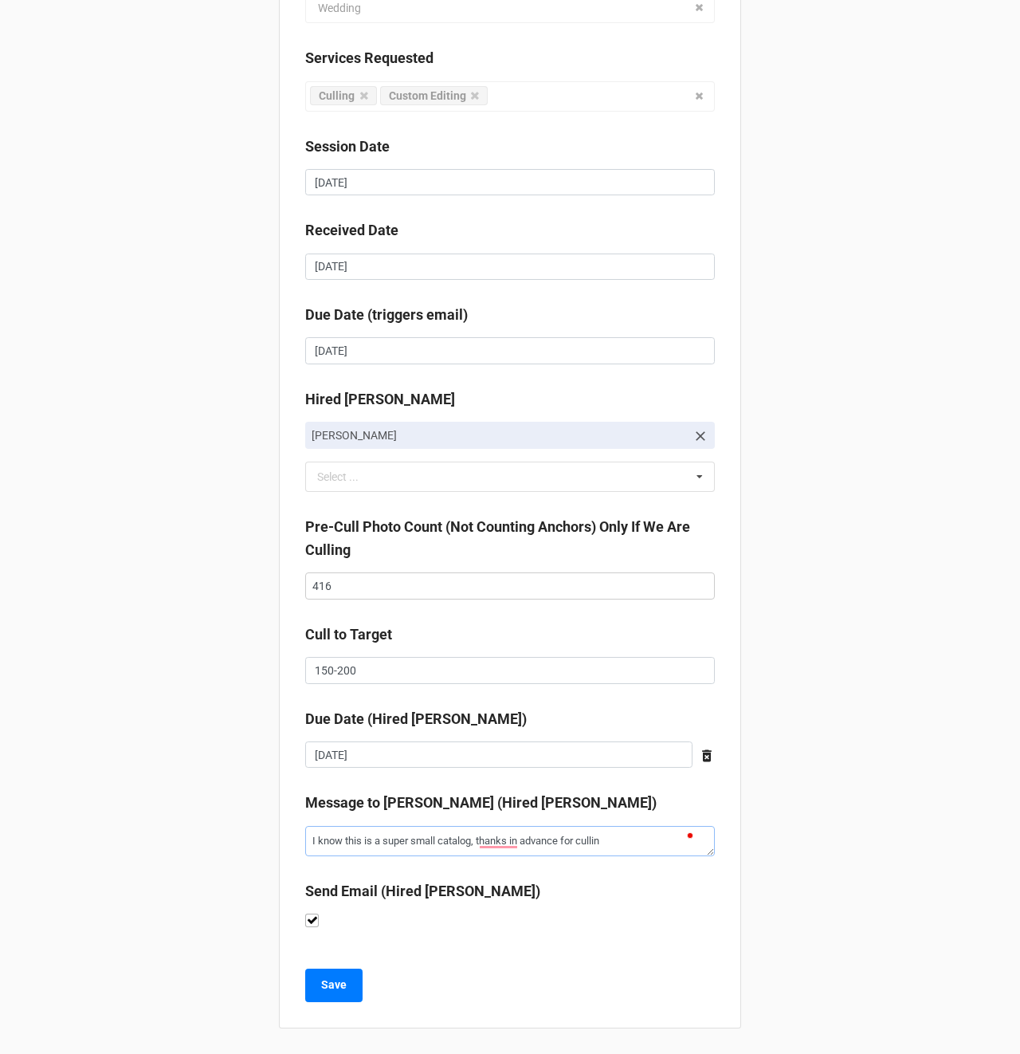
type textarea "I know this is a super small catalog, thanks in advance for culling"
type textarea "x"
type textarea "I know this is a super small catalog, thanks in advance for culling"
type textarea "x"
type textarea "I know this is a super small catalog, thanks in advance for culling i"
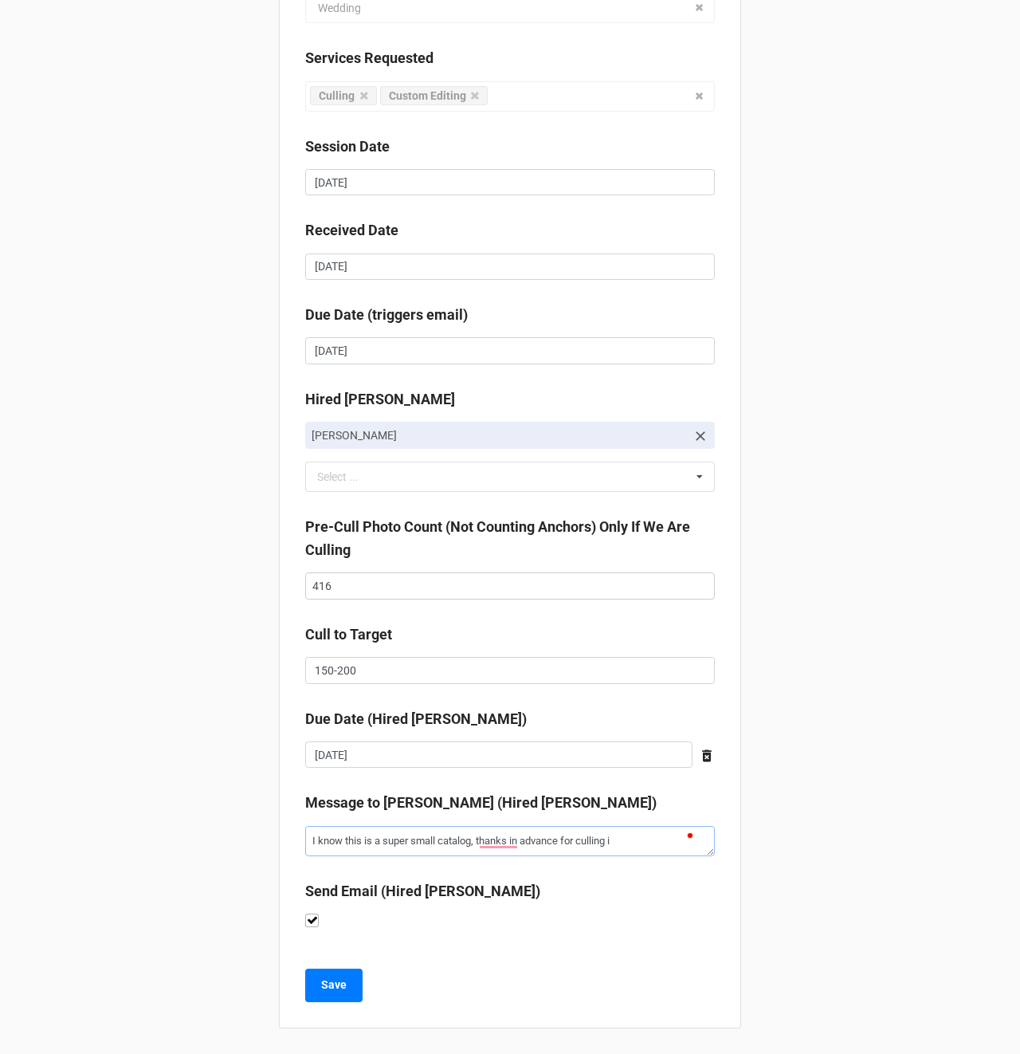
type textarea "x"
type textarea "I know this is a super small catalog, thanks in advance for culling it"
type textarea "x"
type textarea "I know this is a super small catalog, thanks in advance for culling it!"
drag, startPoint x: 466, startPoint y: 966, endPoint x: 338, endPoint y: 980, distance: 129.1
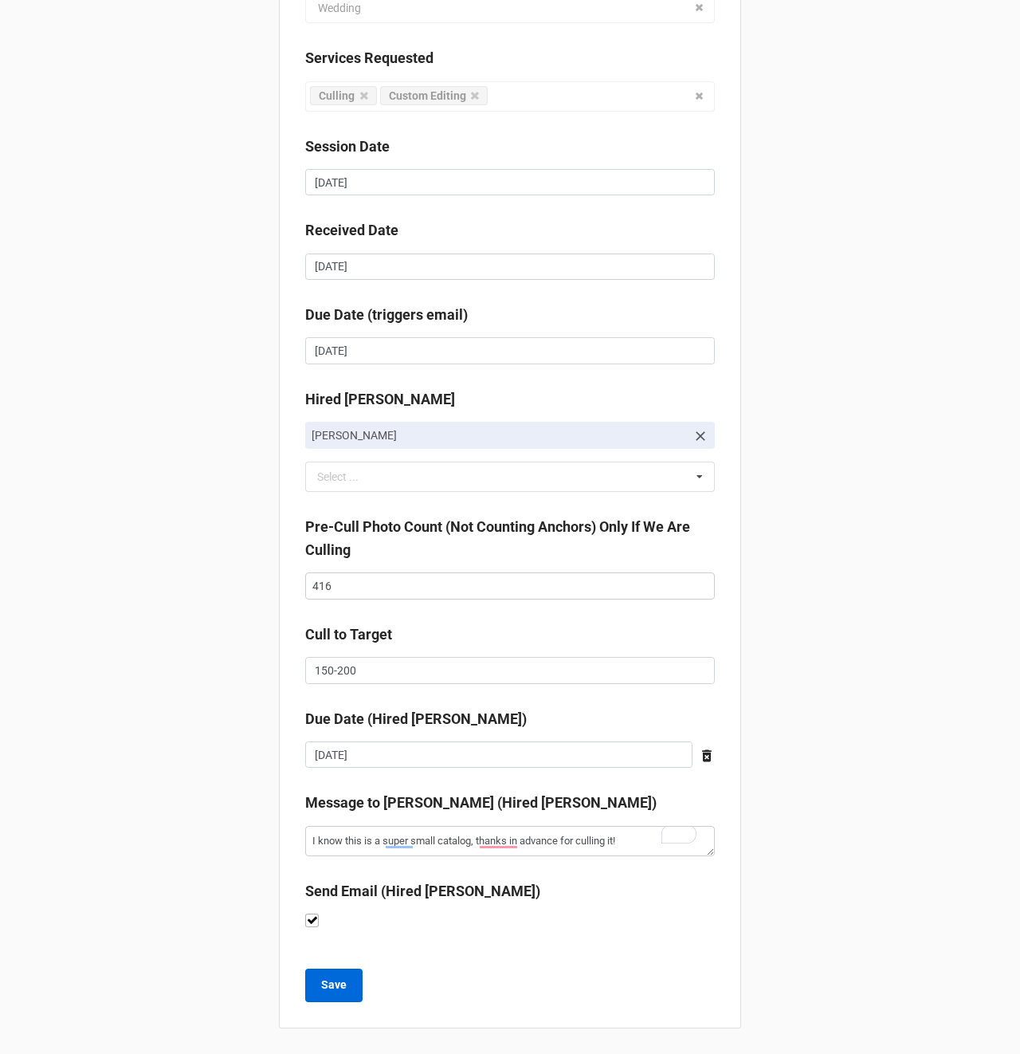
click at [465, 966] on div "Client Alyssa Carpenter Job Name 09/18/2025 Layla and Louis Session Type Weddin…" at bounding box center [510, 389] width 462 height 1277
click at [331, 982] on b "Save" at bounding box center [334, 985] width 26 height 17
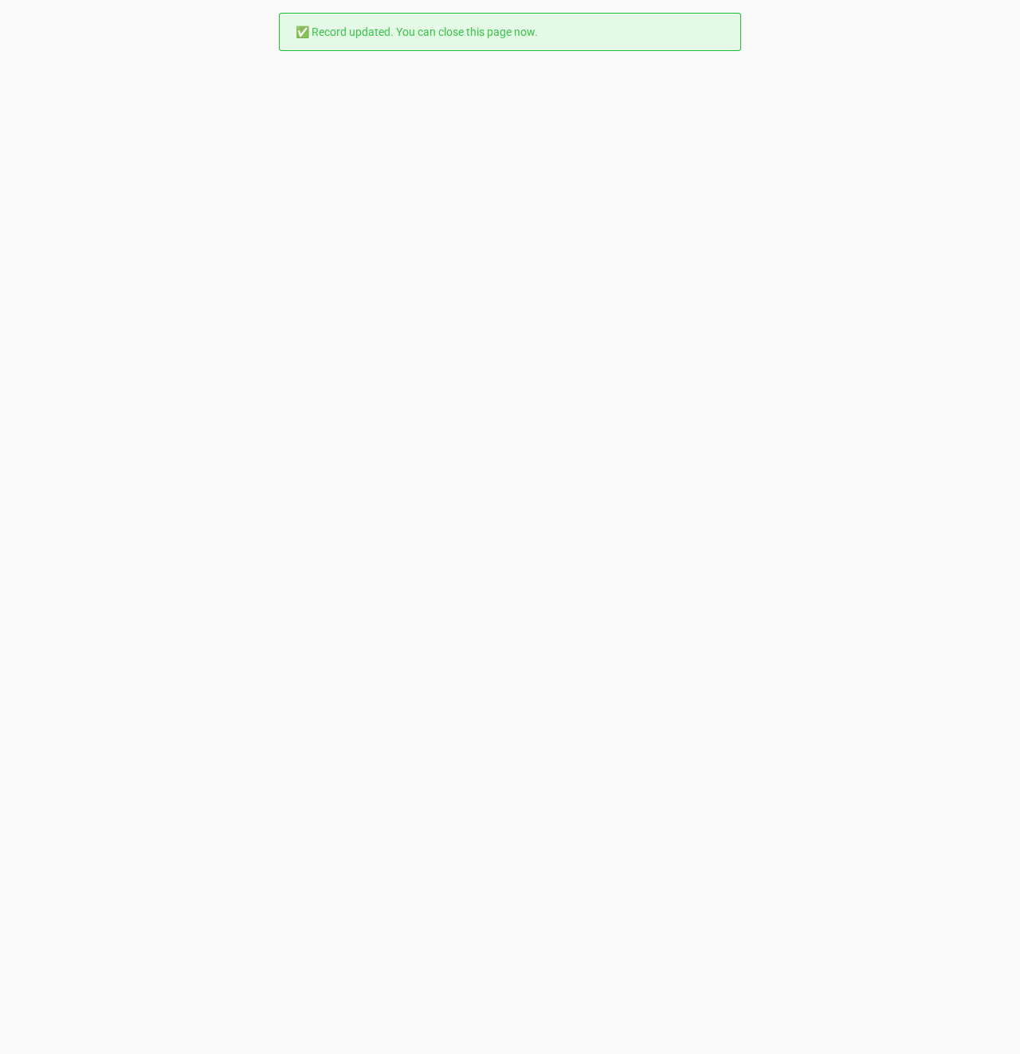
scroll to position [0, 0]
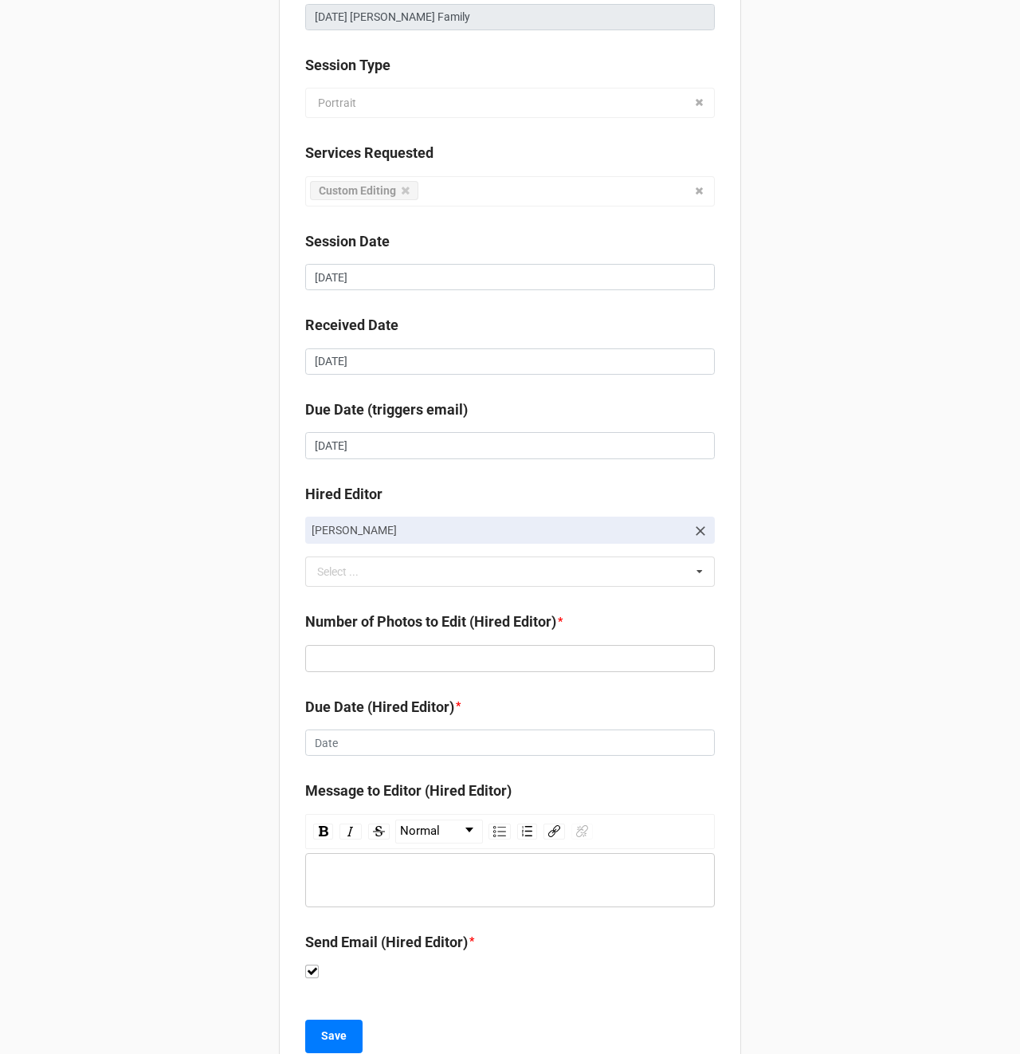
scroll to position [192, 0]
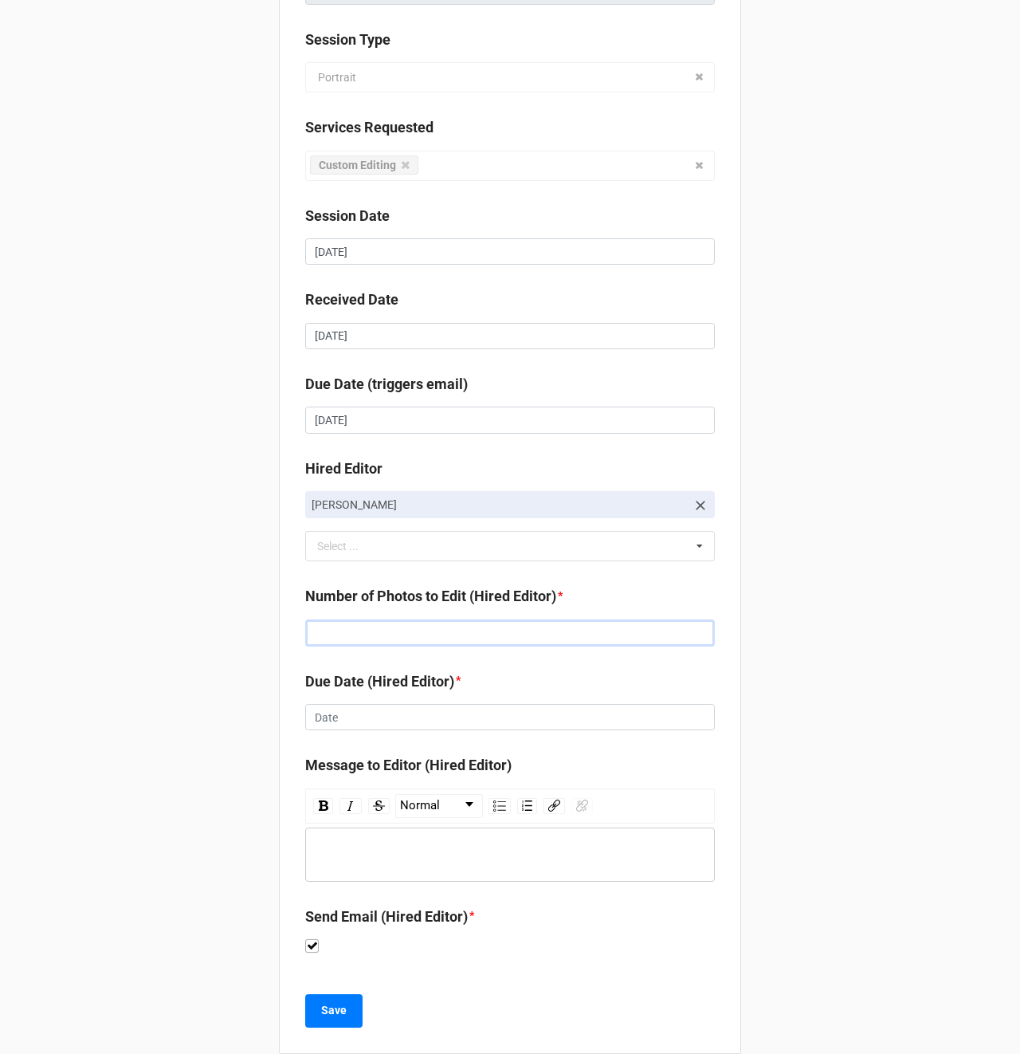
click at [341, 637] on input "text" at bounding box center [510, 632] width 410 height 27
type input "148"
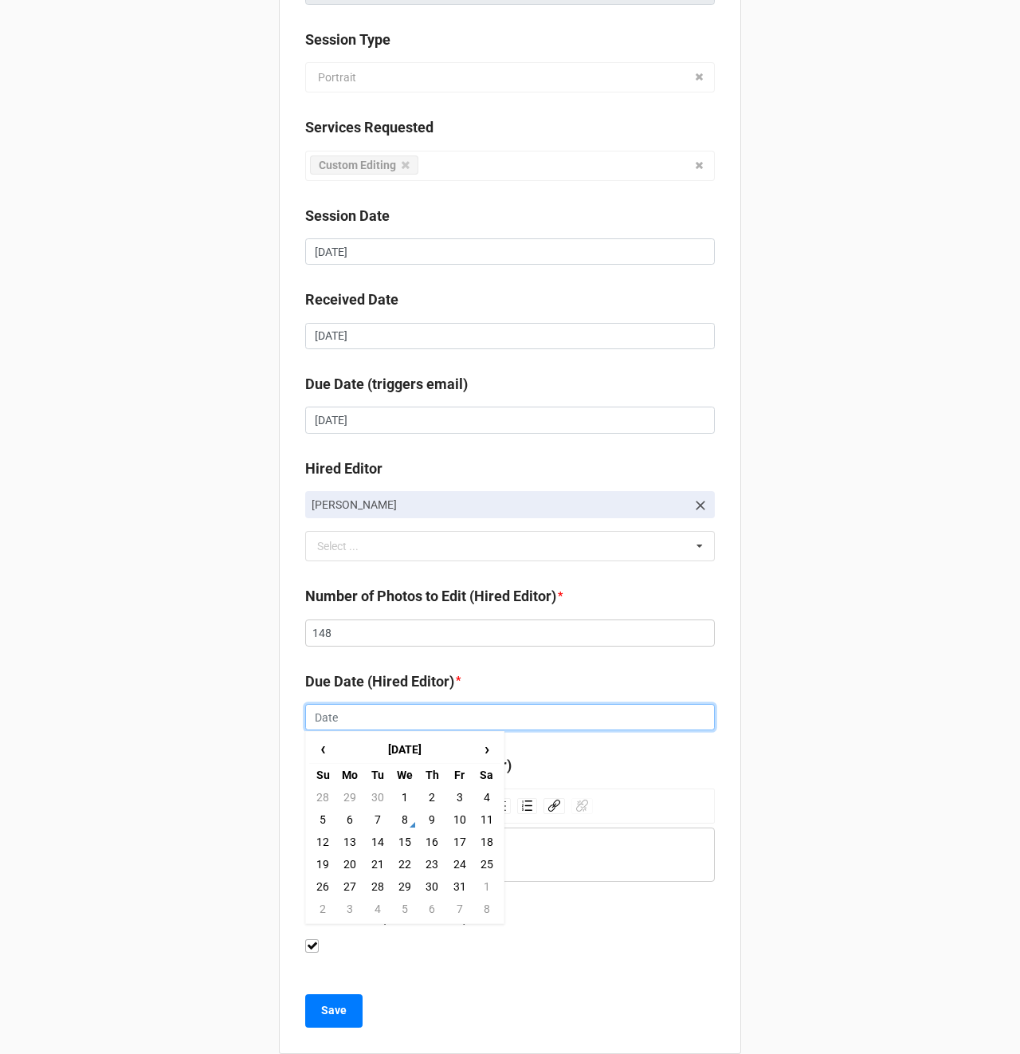
click at [359, 723] on input "text" at bounding box center [510, 717] width 410 height 27
click at [347, 847] on td "13" at bounding box center [349, 842] width 27 height 22
type input "[DATE]"
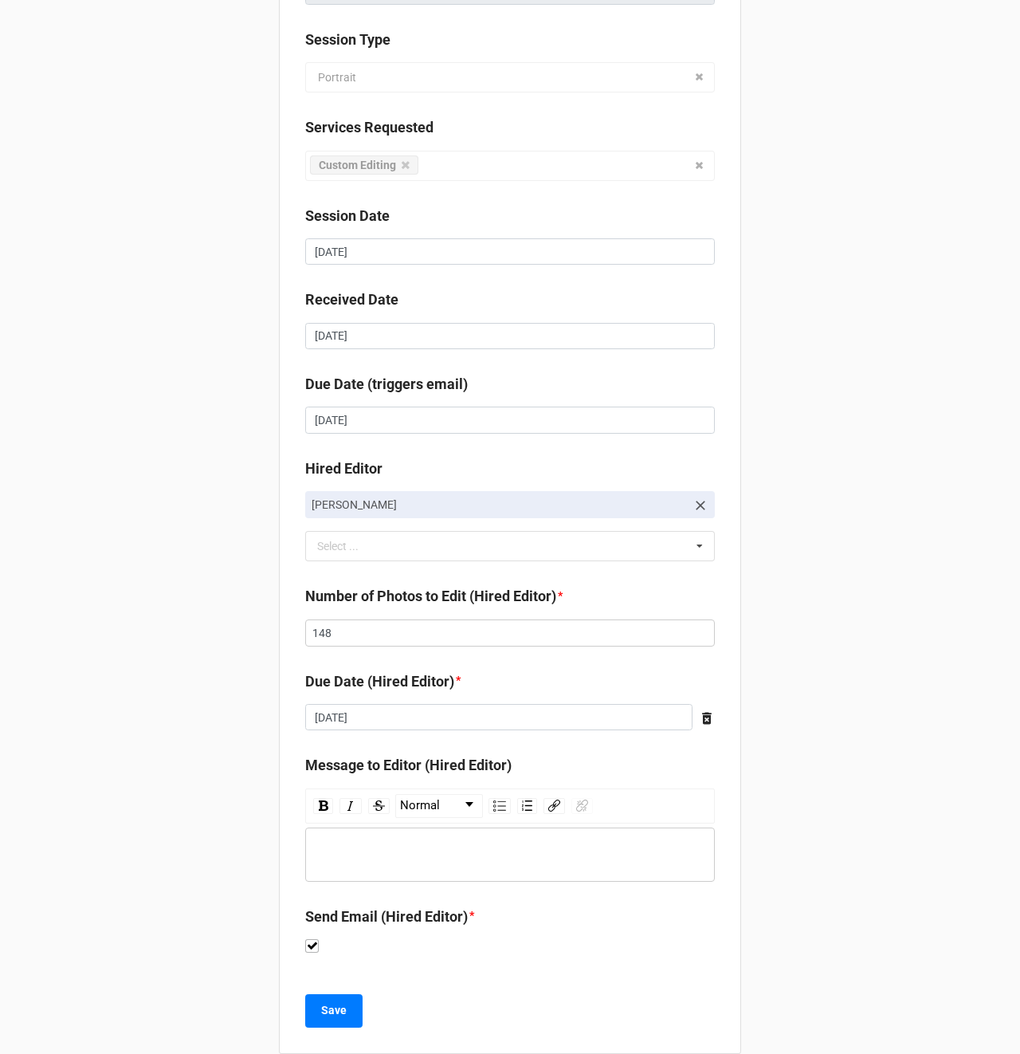
scroll to position [218, 0]
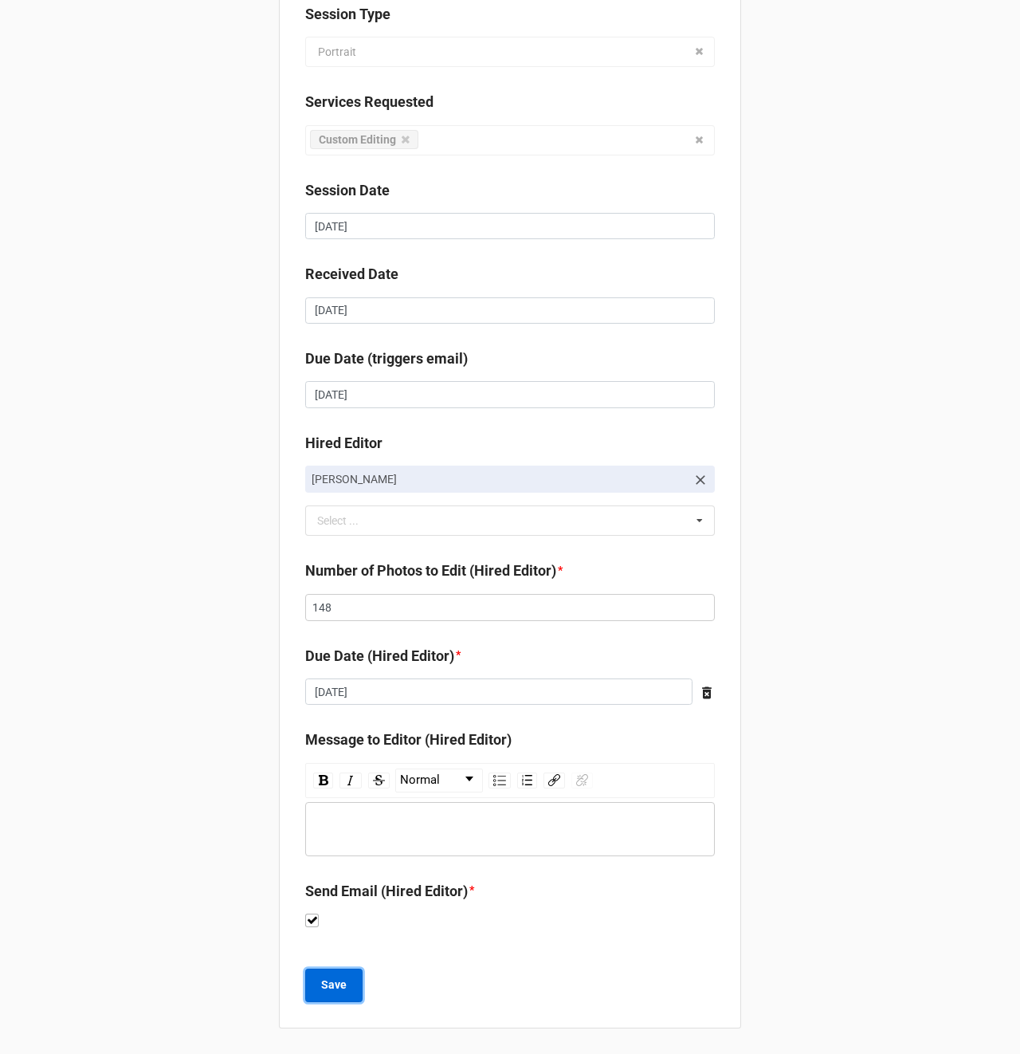
click at [328, 982] on b "Save" at bounding box center [334, 985] width 26 height 17
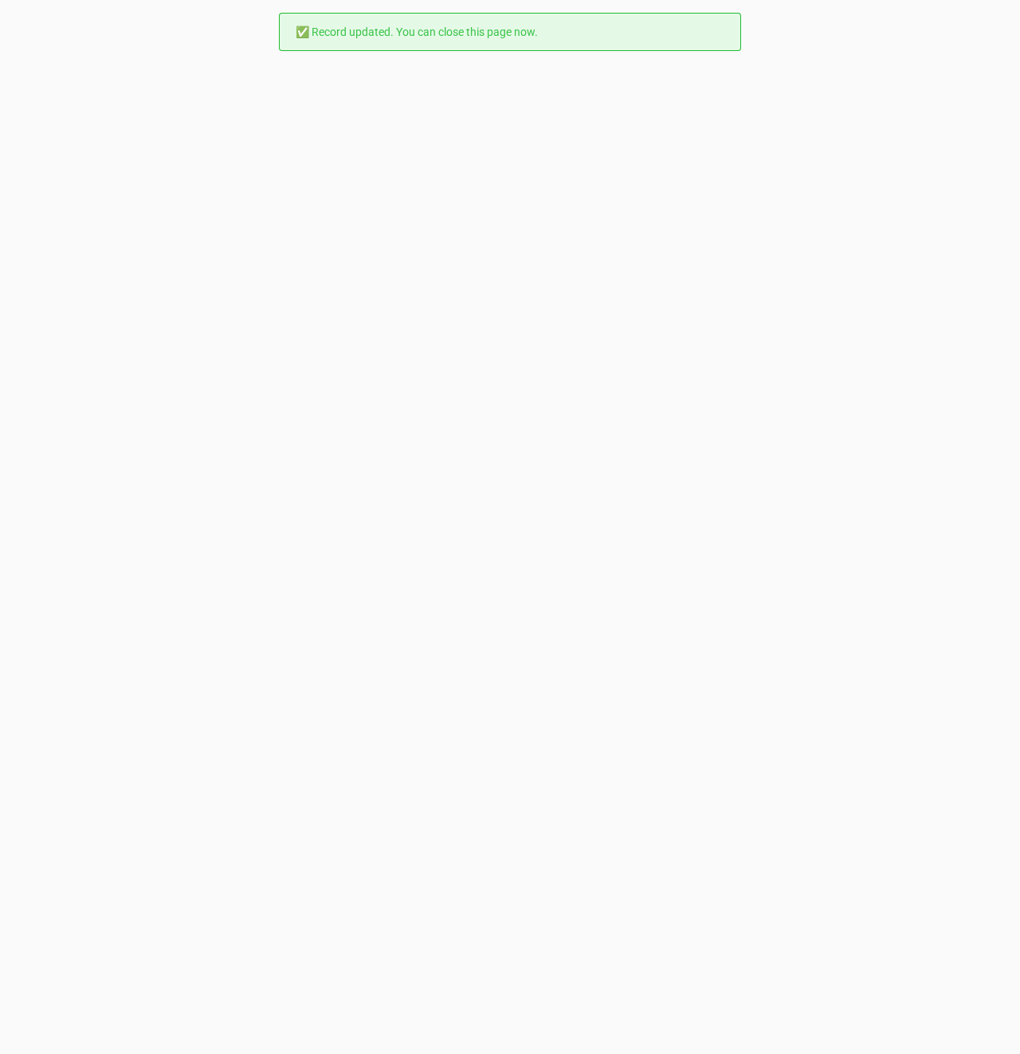
scroll to position [0, 0]
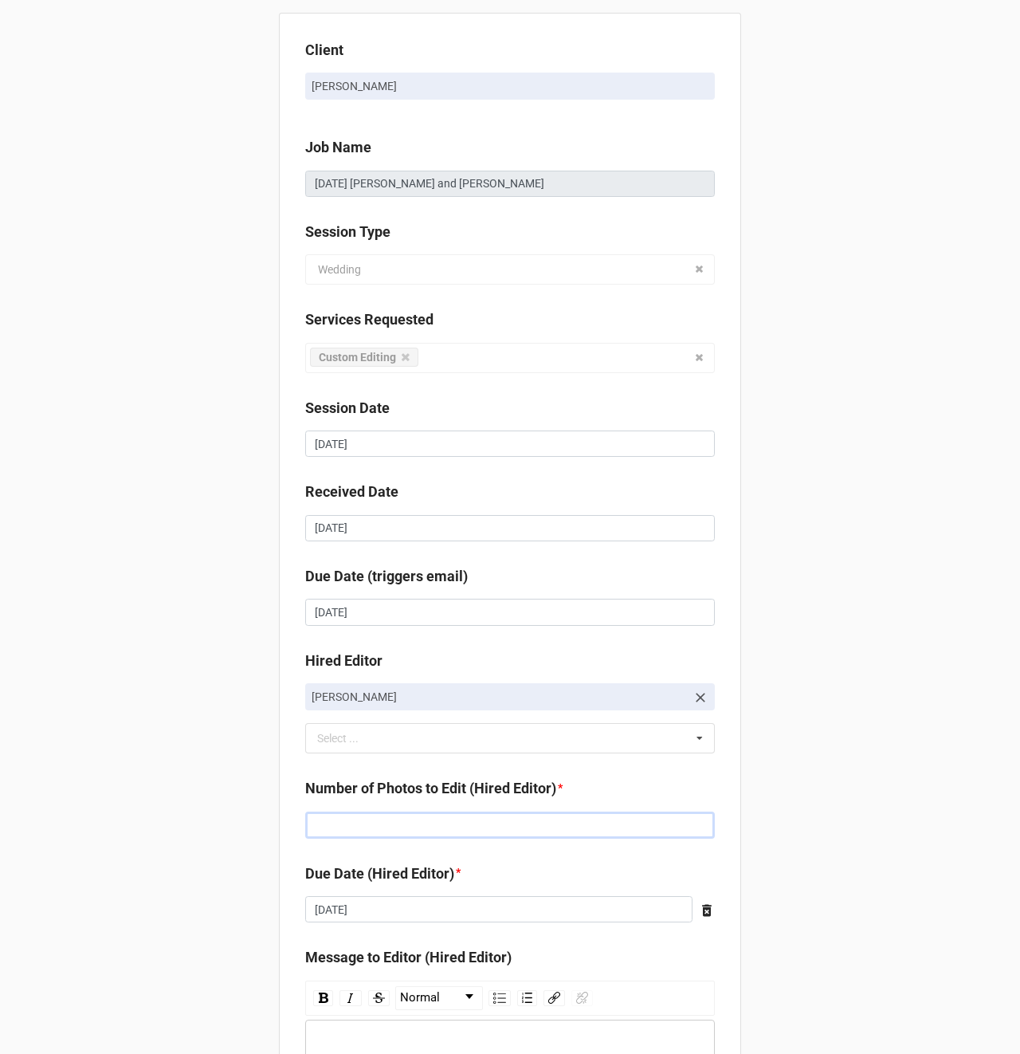
click at [368, 822] on input "text" at bounding box center [510, 825] width 410 height 27
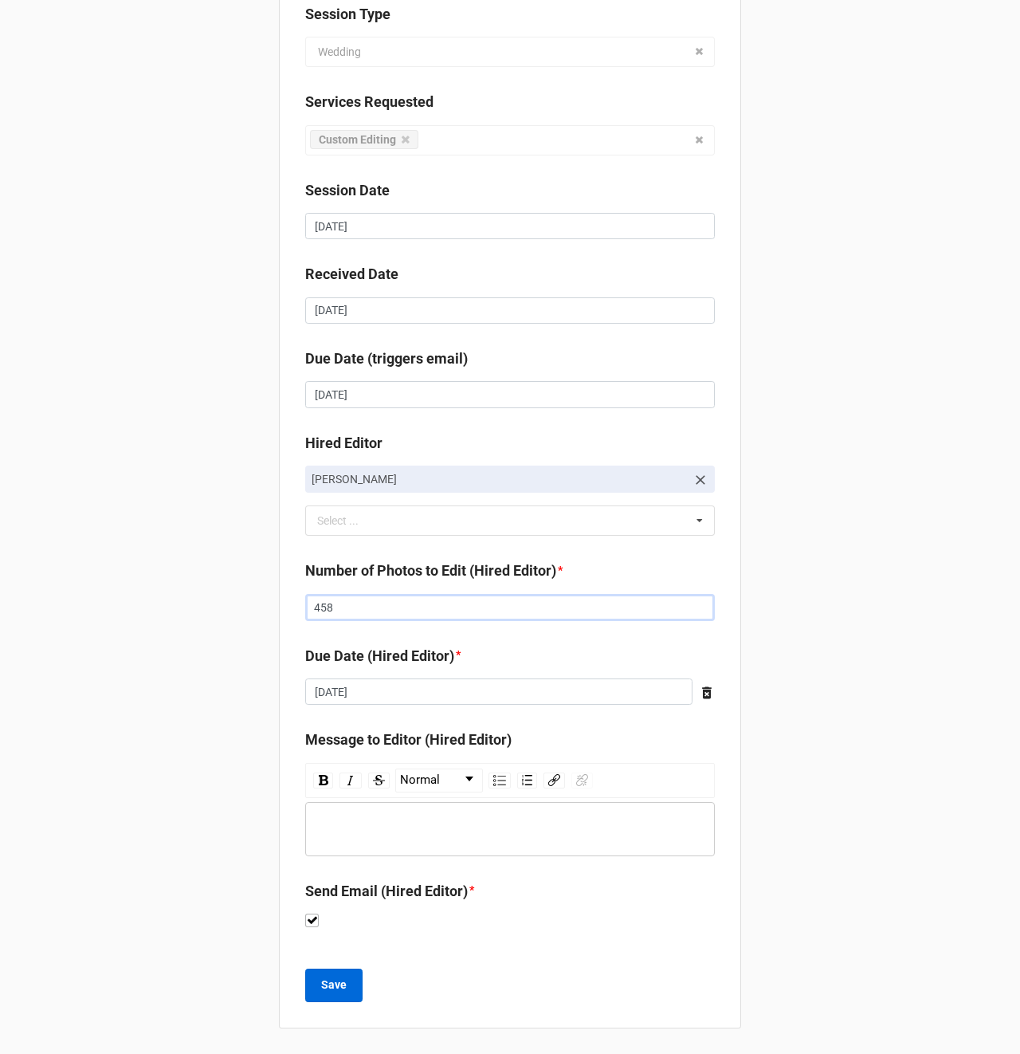
type input "458"
click at [322, 996] on button "Save" at bounding box center [333, 985] width 57 height 33
